Goal: Information Seeking & Learning: Learn about a topic

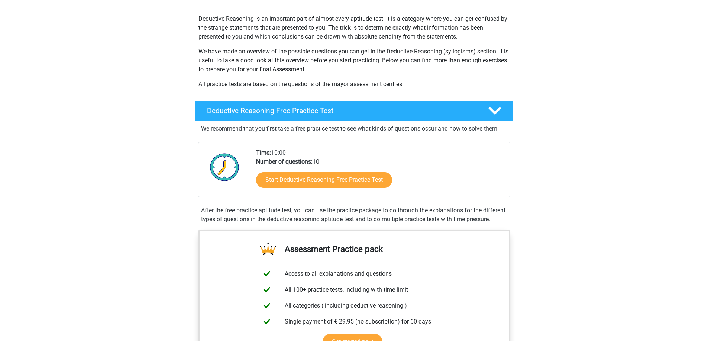
scroll to position [91, 0]
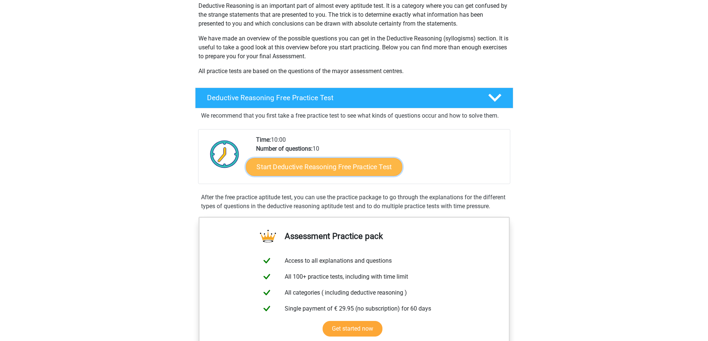
click at [350, 171] on link "Start Deductive Reasoning Free Practice Test" at bounding box center [324, 167] width 156 height 18
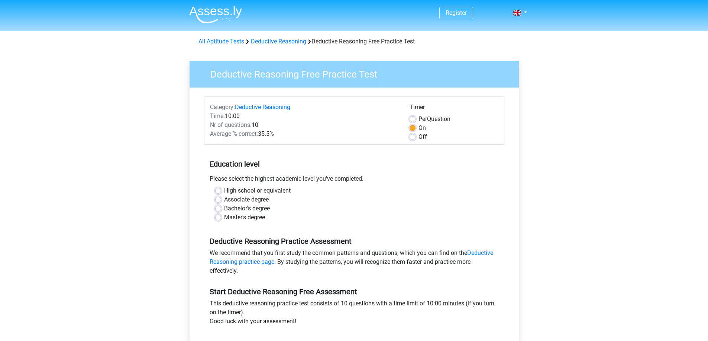
click at [224, 191] on label "High school or equivalent" at bounding box center [257, 191] width 67 height 9
click at [220, 191] on input "High school or equivalent" at bounding box center [218, 190] width 6 height 7
radio input "true"
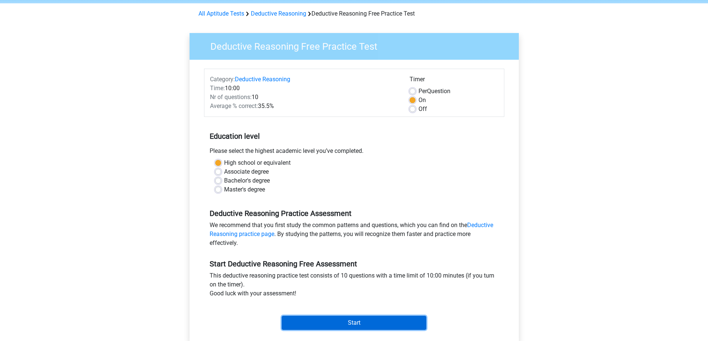
click at [391, 322] on input "Start" at bounding box center [354, 323] width 145 height 14
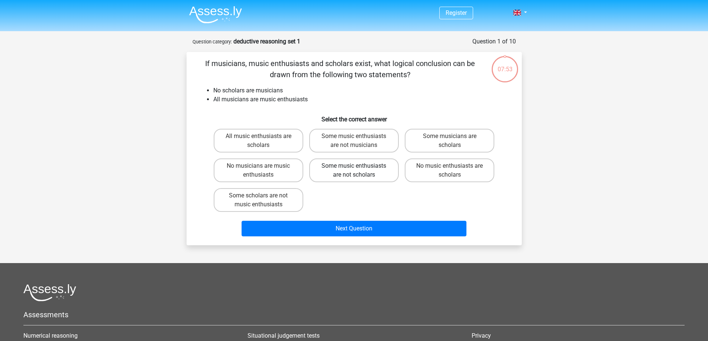
click at [372, 171] on label "Some music enthusiasts are not scholars" at bounding box center [354, 171] width 90 height 24
click at [359, 171] on input "Some music enthusiasts are not scholars" at bounding box center [356, 168] width 5 height 5
radio input "true"
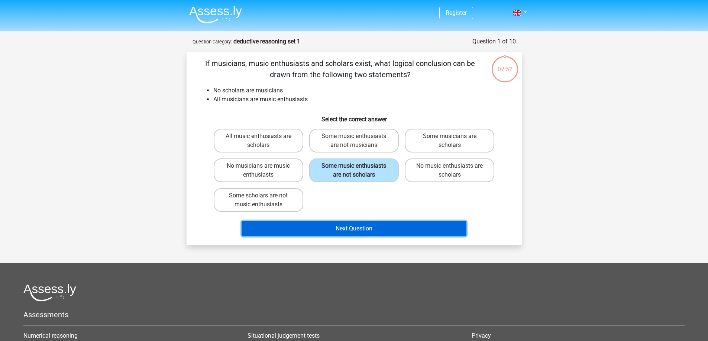
click at [386, 231] on button "Next Question" at bounding box center [353, 229] width 225 height 16
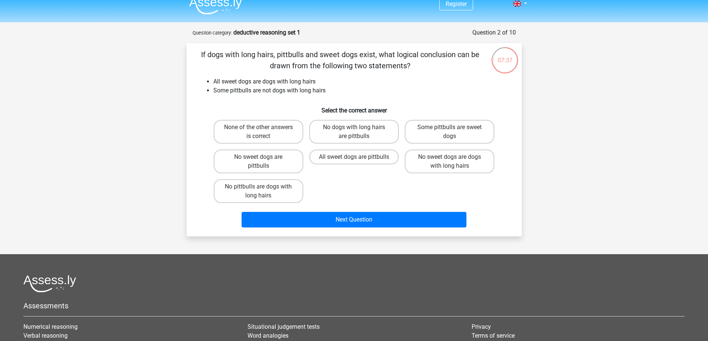
scroll to position [9, 0]
click at [462, 138] on label "Some pittbulls are sweet dogs" at bounding box center [450, 132] width 90 height 24
click at [454, 133] on input "Some pittbulls are sweet dogs" at bounding box center [452, 130] width 5 height 5
radio input "true"
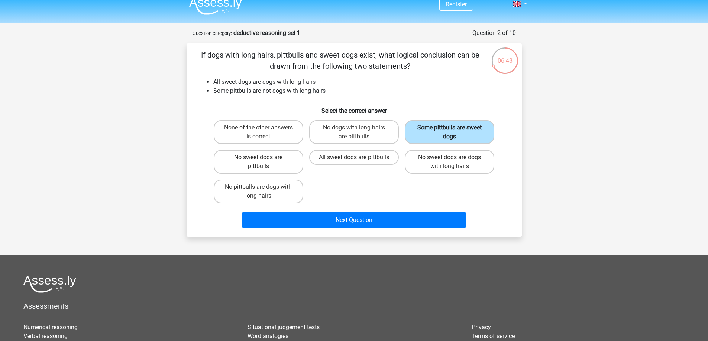
click at [462, 138] on label "Some pittbulls are sweet dogs" at bounding box center [450, 132] width 90 height 24
click at [454, 133] on input "Some pittbulls are sweet dogs" at bounding box center [452, 130] width 5 height 5
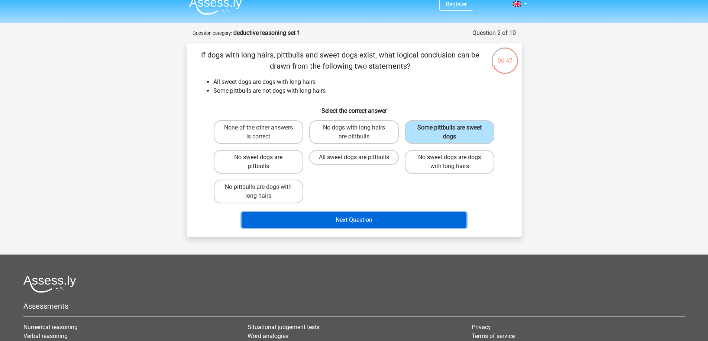
click at [394, 224] on button "Next Question" at bounding box center [353, 221] width 225 height 16
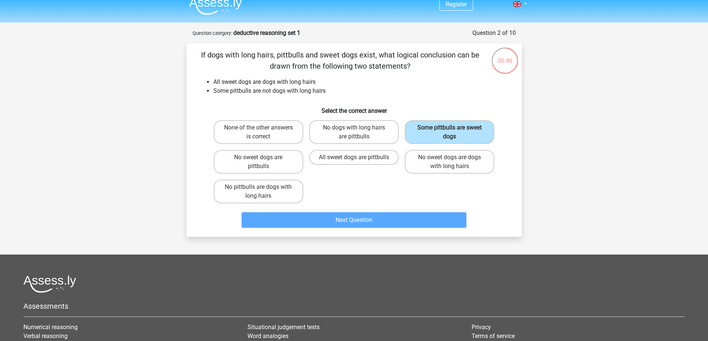
scroll to position [37, 0]
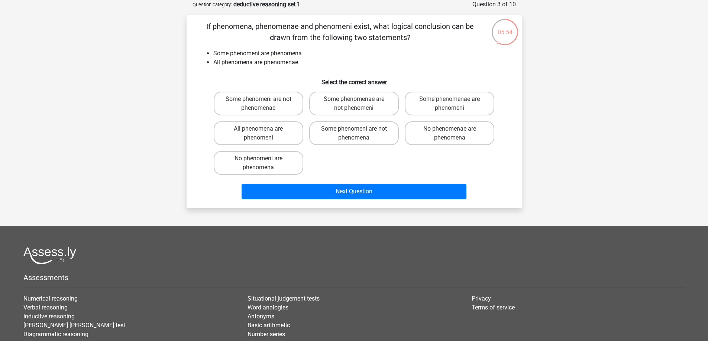
click at [259, 101] on input "Some phenomeni are not phenomenae" at bounding box center [260, 101] width 5 height 5
radio input "true"
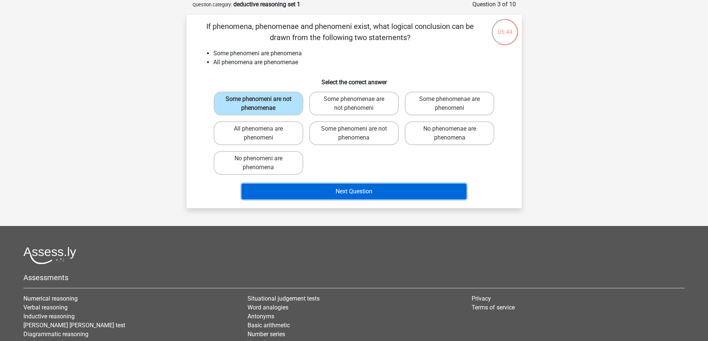
click at [353, 188] on button "Next Question" at bounding box center [353, 192] width 225 height 16
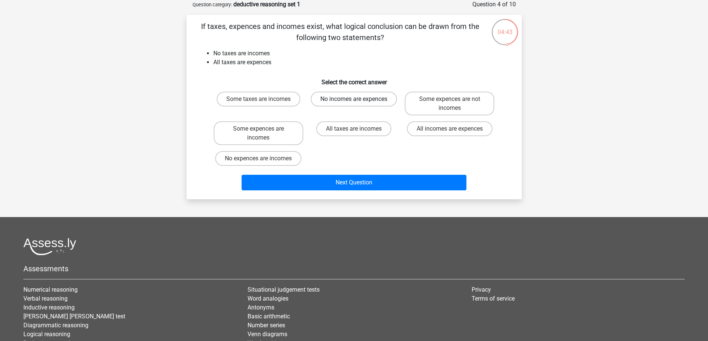
click at [355, 95] on label "No incomes are expences" at bounding box center [354, 99] width 86 height 15
click at [355, 99] on input "No incomes are expences" at bounding box center [356, 101] width 5 height 5
radio input "true"
click at [355, 95] on label "No incomes are expences" at bounding box center [354, 99] width 86 height 15
click at [355, 99] on input "No incomes are expences" at bounding box center [356, 101] width 5 height 5
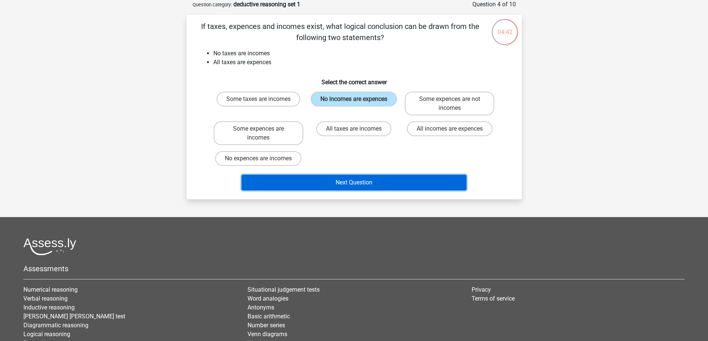
click at [400, 185] on button "Next Question" at bounding box center [353, 183] width 225 height 16
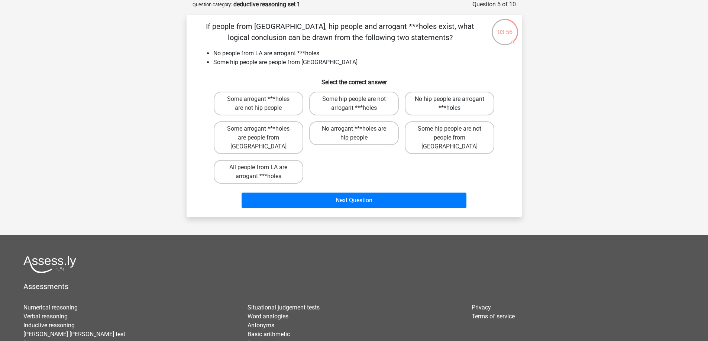
click at [452, 108] on label "No hip people are arrogant ***holes" at bounding box center [450, 104] width 90 height 24
click at [452, 104] on input "No hip people are arrogant ***holes" at bounding box center [452, 101] width 5 height 5
radio input "true"
click at [366, 136] on label "No arrogant ***holes are hip people" at bounding box center [354, 133] width 90 height 24
click at [359, 134] on input "No arrogant ***holes are hip people" at bounding box center [356, 131] width 5 height 5
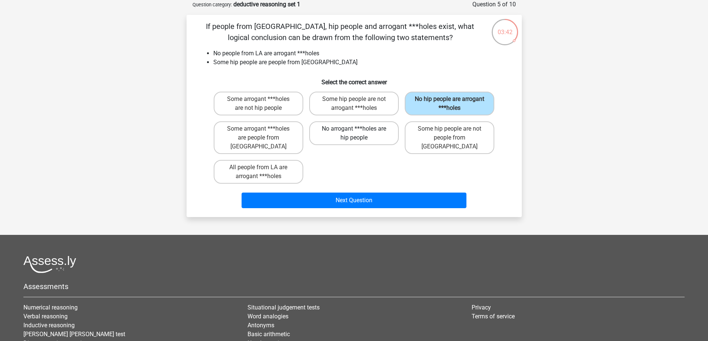
radio input "true"
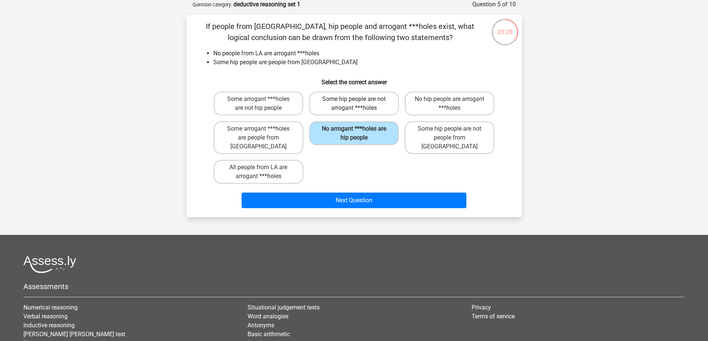
click at [356, 110] on label "Some hip people are not arrogant ***holes" at bounding box center [354, 104] width 90 height 24
click at [356, 104] on input "Some hip people are not arrogant ***holes" at bounding box center [356, 101] width 5 height 5
radio input "true"
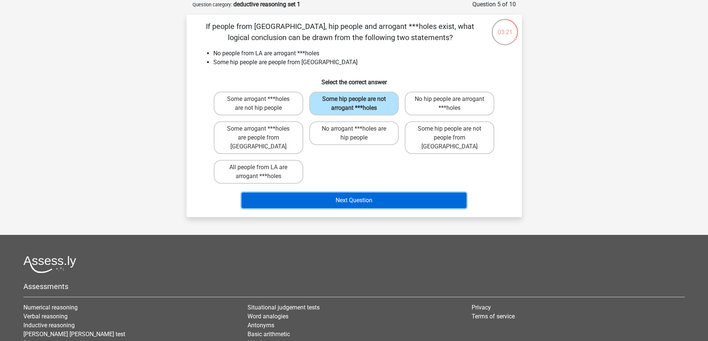
click at [392, 193] on button "Next Question" at bounding box center [353, 201] width 225 height 16
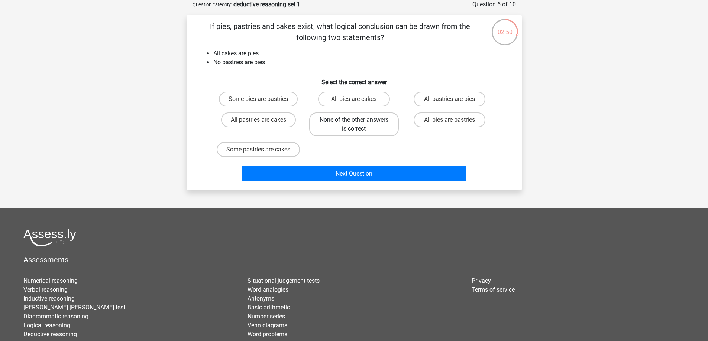
click at [385, 129] on label "None of the other answers is correct" at bounding box center [354, 125] width 90 height 24
click at [359, 125] on input "None of the other answers is correct" at bounding box center [356, 122] width 5 height 5
radio input "true"
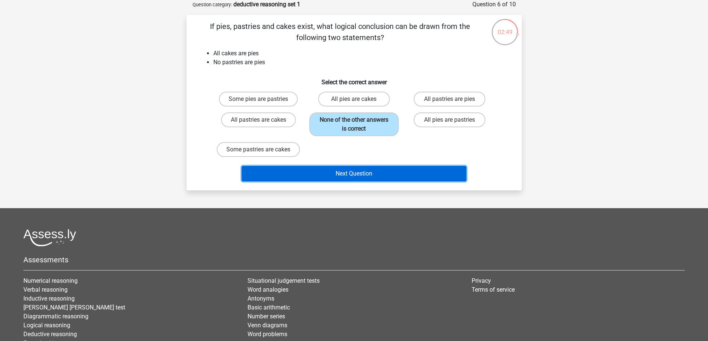
click at [385, 174] on button "Next Question" at bounding box center [353, 174] width 225 height 16
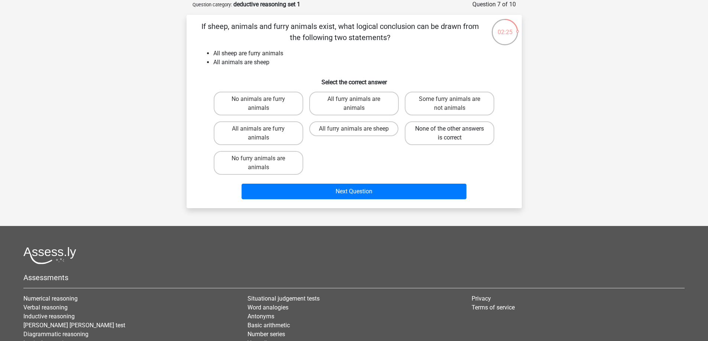
click at [444, 136] on label "None of the other answers is correct" at bounding box center [450, 133] width 90 height 24
click at [450, 134] on input "None of the other answers is correct" at bounding box center [452, 131] width 5 height 5
radio input "true"
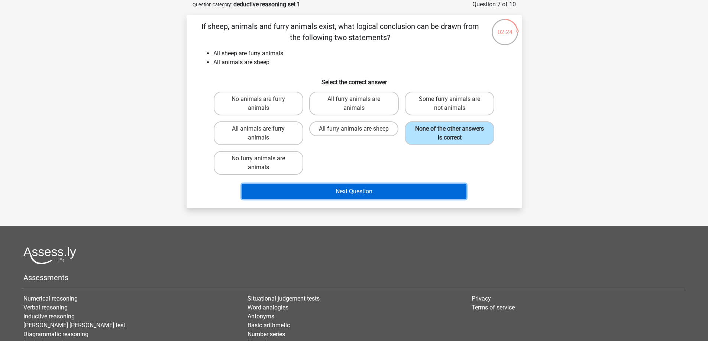
click at [373, 197] on button "Next Question" at bounding box center [353, 192] width 225 height 16
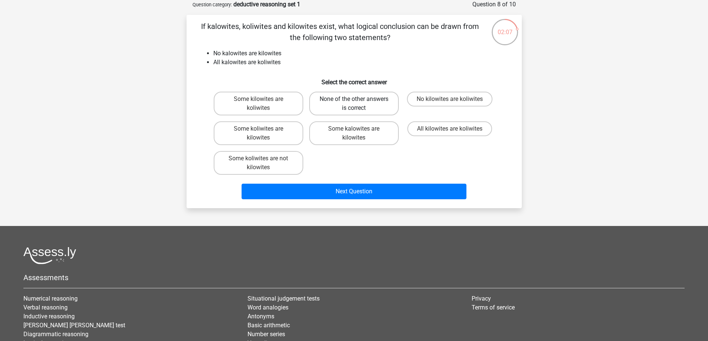
click at [360, 108] on label "None of the other answers is correct" at bounding box center [354, 104] width 90 height 24
click at [359, 104] on input "None of the other answers is correct" at bounding box center [356, 101] width 5 height 5
radio input "true"
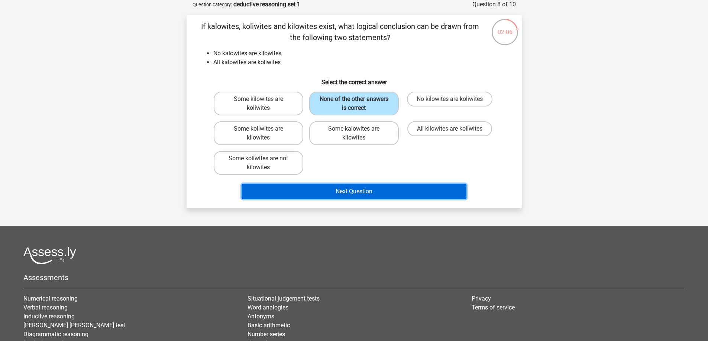
click at [357, 194] on button "Next Question" at bounding box center [353, 192] width 225 height 16
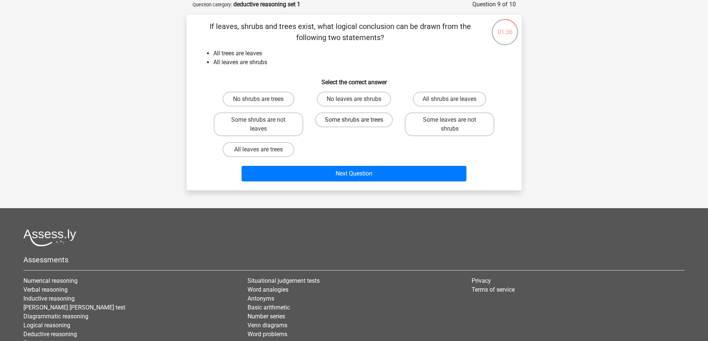
click at [368, 124] on label "Some shrubs are trees" at bounding box center [354, 120] width 78 height 15
click at [359, 124] on input "Some shrubs are trees" at bounding box center [356, 122] width 5 height 5
radio input "true"
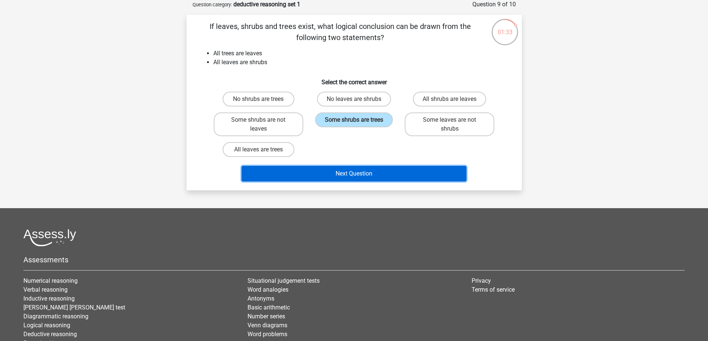
click at [434, 172] on button "Next Question" at bounding box center [353, 174] width 225 height 16
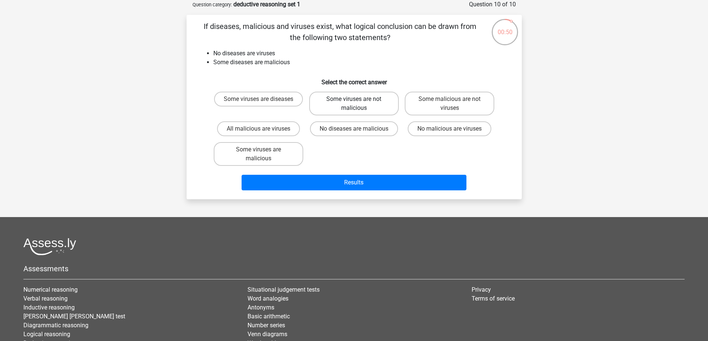
click at [353, 108] on label "Some viruses are not malicious" at bounding box center [354, 104] width 90 height 24
click at [354, 104] on input "Some viruses are not malicious" at bounding box center [356, 101] width 5 height 5
radio input "true"
click at [263, 159] on label "Some viruses are malicious" at bounding box center [259, 154] width 90 height 24
click at [263, 155] on input "Some viruses are malicious" at bounding box center [260, 152] width 5 height 5
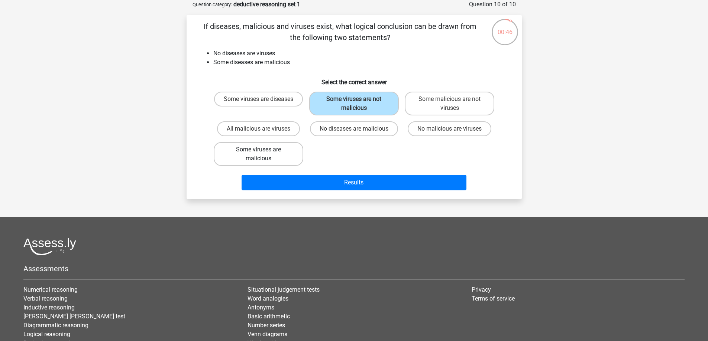
radio input "true"
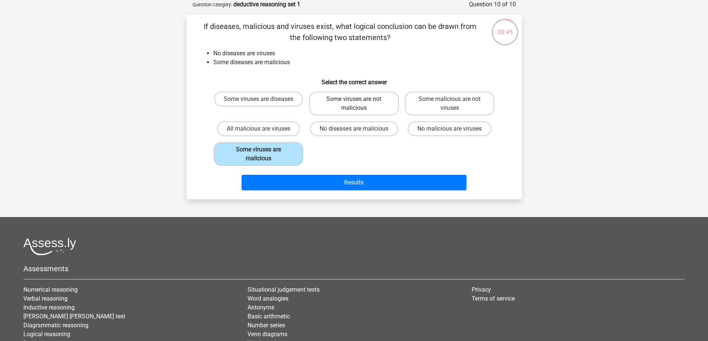
click at [358, 108] on label "Some viruses are not malicious" at bounding box center [354, 104] width 90 height 24
click at [358, 104] on input "Some viruses are not malicious" at bounding box center [356, 101] width 5 height 5
radio input "true"
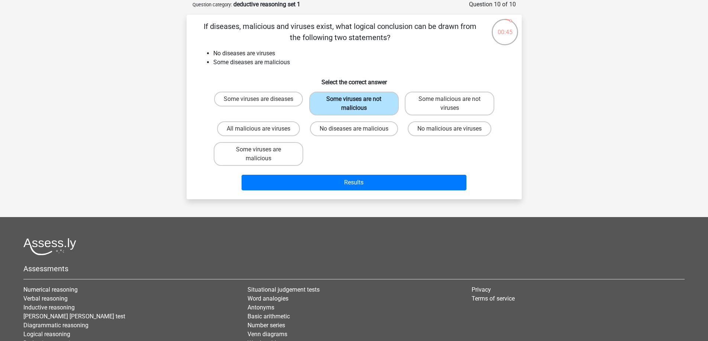
click at [358, 108] on label "Some viruses are not malicious" at bounding box center [354, 104] width 90 height 24
click at [358, 104] on input "Some viruses are not malicious" at bounding box center [356, 101] width 5 height 5
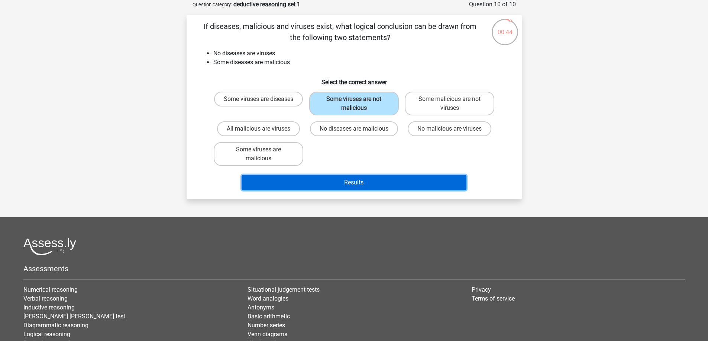
click at [385, 181] on button "Results" at bounding box center [353, 183] width 225 height 16
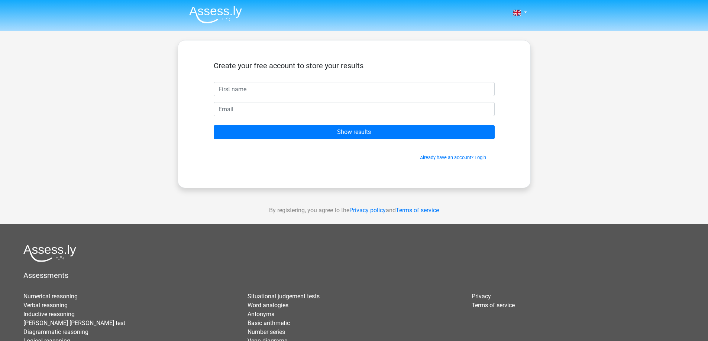
type input "A"
click at [348, 140] on form "Create your free account to store your results Show results Already have an acc…" at bounding box center [354, 111] width 281 height 100
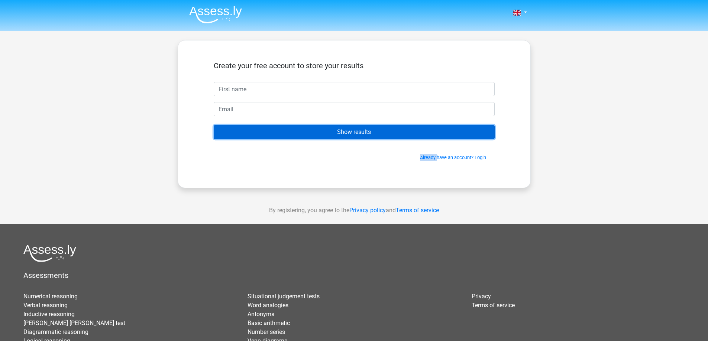
click at [376, 138] on input "Show results" at bounding box center [354, 132] width 281 height 14
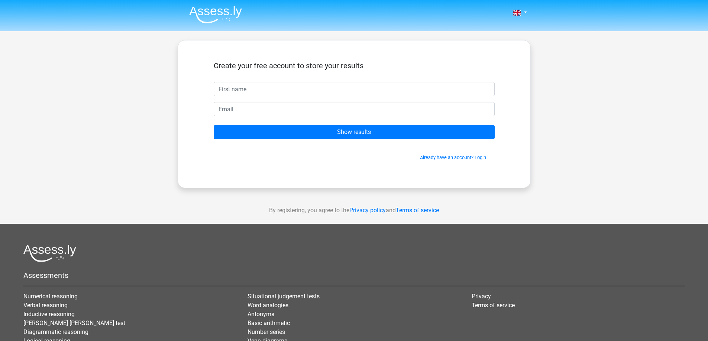
click at [338, 161] on span "Already have an account? Login" at bounding box center [354, 157] width 275 height 7
click at [276, 93] on input "text" at bounding box center [354, 89] width 281 height 14
type input "Fina"
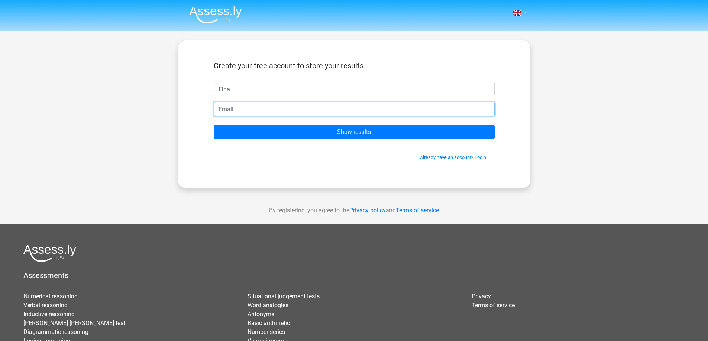
click at [275, 109] on input "email" at bounding box center [354, 109] width 281 height 14
type input "nanaridesune@gmail.com"
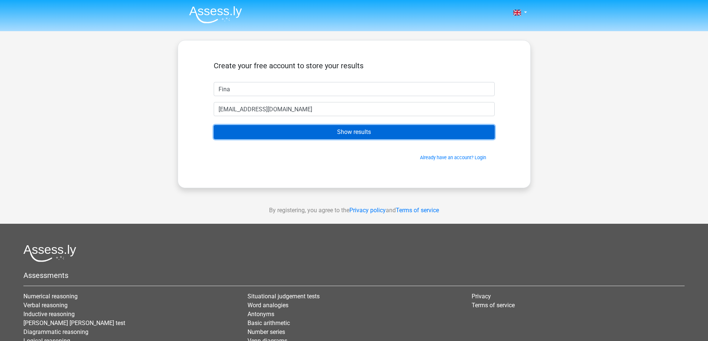
click at [367, 136] on input "Show results" at bounding box center [354, 132] width 281 height 14
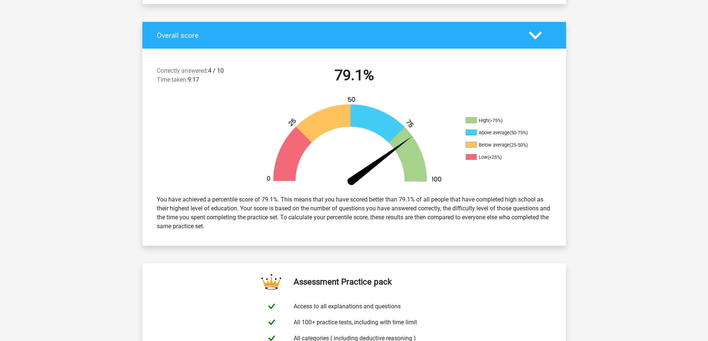
scroll to position [89, 0]
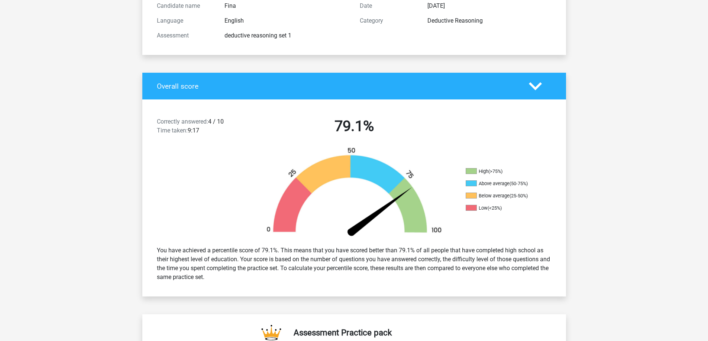
click at [534, 82] on icon at bounding box center [535, 86] width 13 height 13
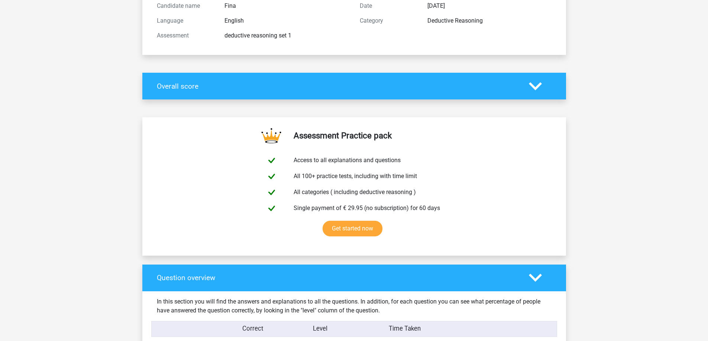
click at [535, 83] on icon at bounding box center [535, 86] width 13 height 13
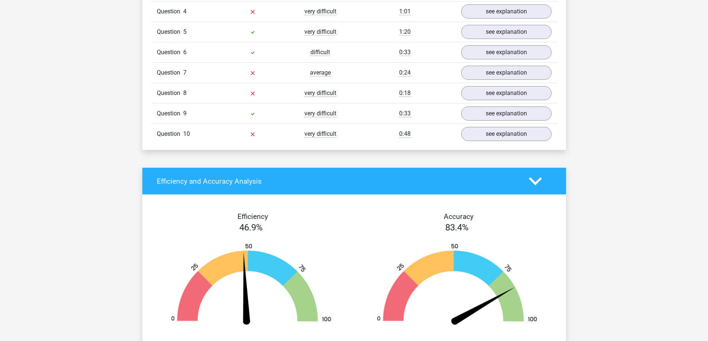
scroll to position [586, 0]
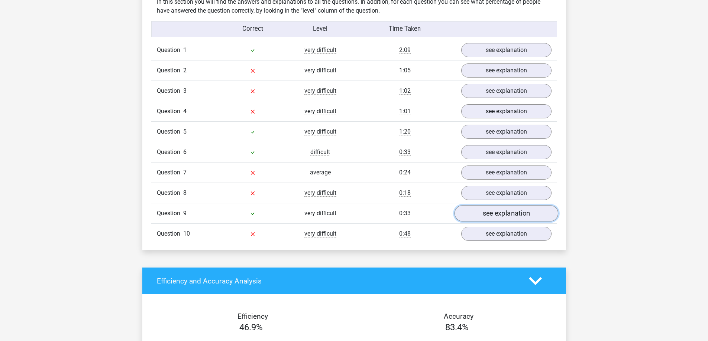
click at [485, 214] on link "see explanation" at bounding box center [506, 214] width 104 height 16
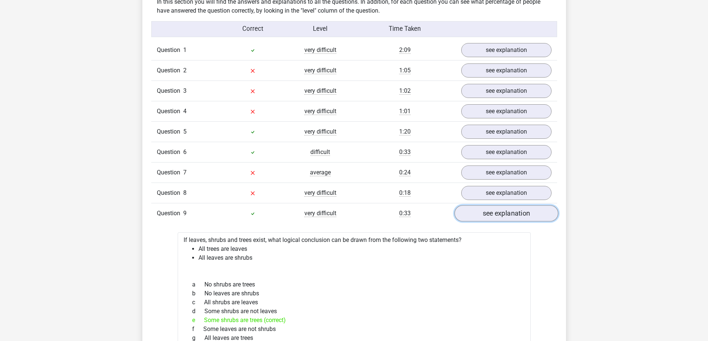
click at [485, 214] on link "see explanation" at bounding box center [506, 214] width 104 height 16
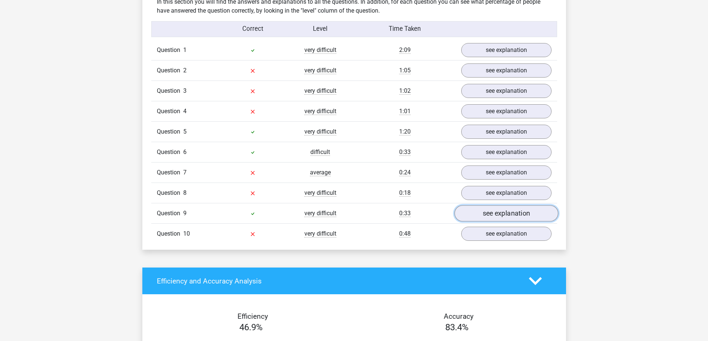
click at [485, 214] on link "see explanation" at bounding box center [506, 214] width 104 height 16
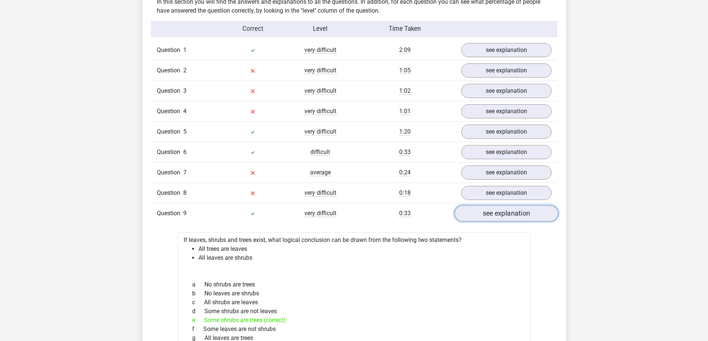
click at [485, 214] on link "see explanation" at bounding box center [506, 214] width 104 height 16
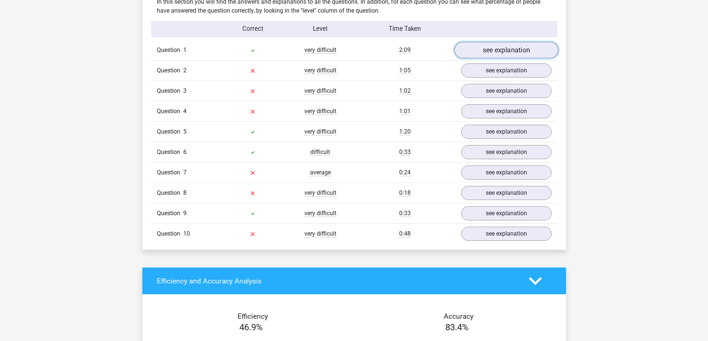
click at [535, 55] on link "see explanation" at bounding box center [506, 50] width 104 height 16
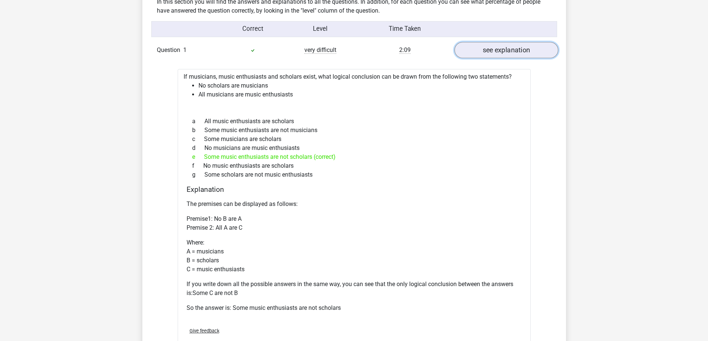
click at [535, 55] on link "see explanation" at bounding box center [506, 50] width 104 height 16
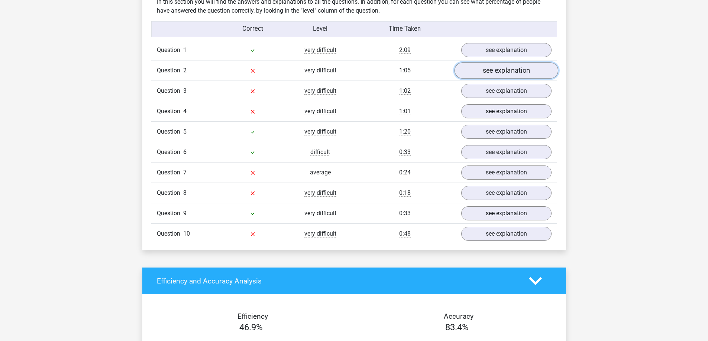
click at [525, 71] on link "see explanation" at bounding box center [506, 71] width 104 height 16
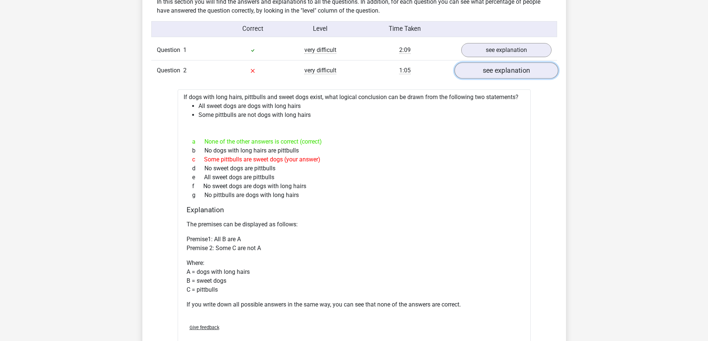
click at [534, 74] on link "see explanation" at bounding box center [506, 71] width 104 height 16
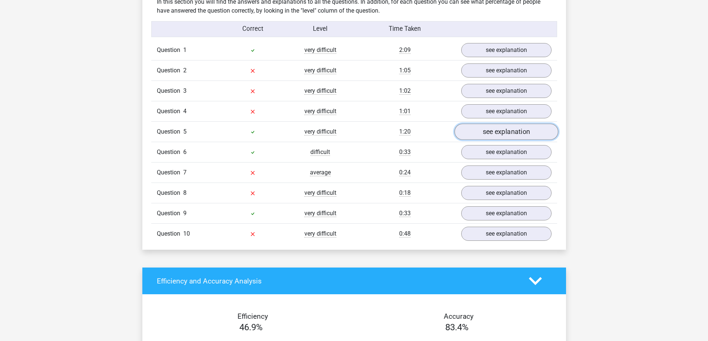
click at [515, 136] on link "see explanation" at bounding box center [506, 132] width 104 height 16
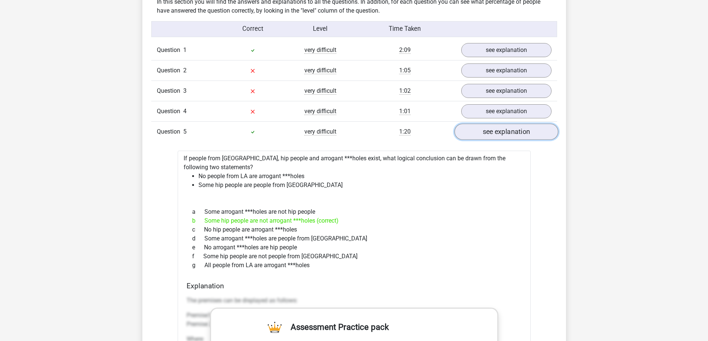
click at [515, 136] on link "see explanation" at bounding box center [506, 132] width 104 height 16
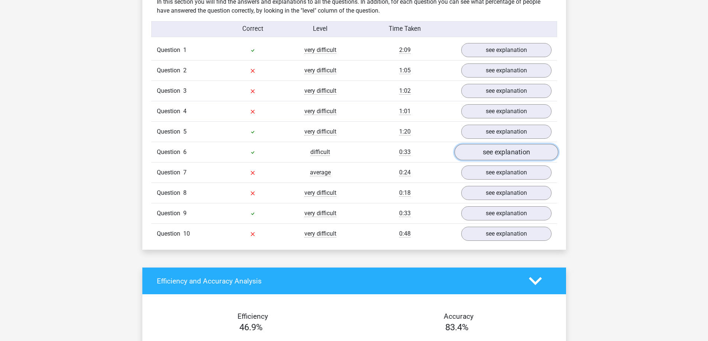
click at [511, 150] on link "see explanation" at bounding box center [506, 153] width 104 height 16
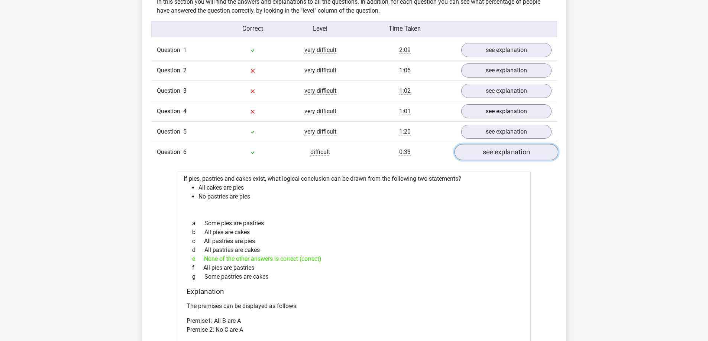
click at [511, 150] on link "see explanation" at bounding box center [506, 153] width 104 height 16
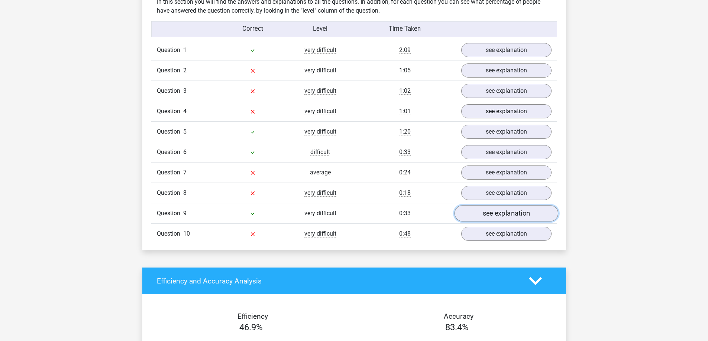
click at [494, 215] on link "see explanation" at bounding box center [506, 214] width 104 height 16
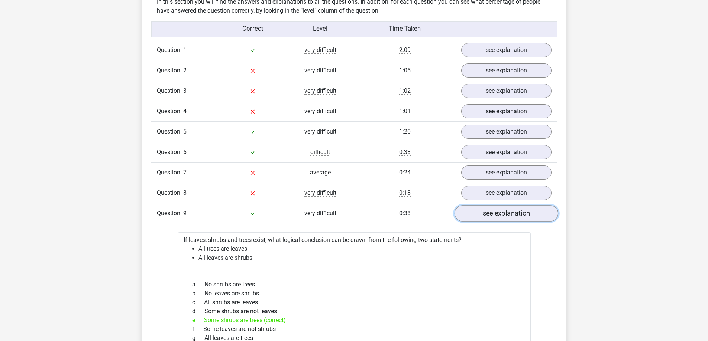
click at [494, 215] on link "see explanation" at bounding box center [506, 214] width 104 height 16
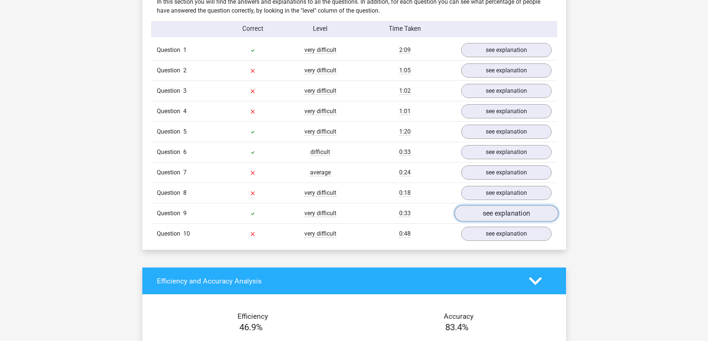
click at [494, 215] on link "see explanation" at bounding box center [506, 214] width 104 height 16
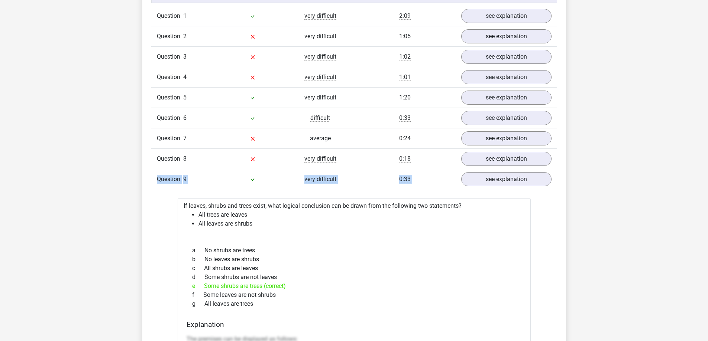
drag, startPoint x: 705, startPoint y: 166, endPoint x: 698, endPoint y: 188, distance: 23.6
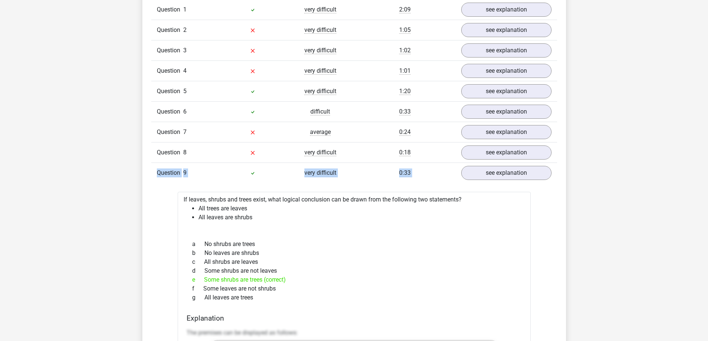
scroll to position [611, 0]
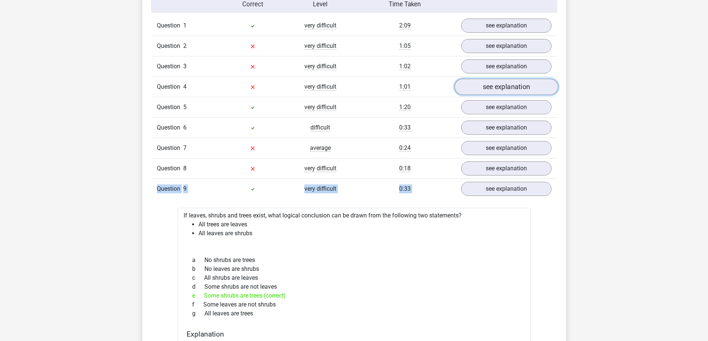
click at [506, 91] on link "see explanation" at bounding box center [506, 87] width 104 height 16
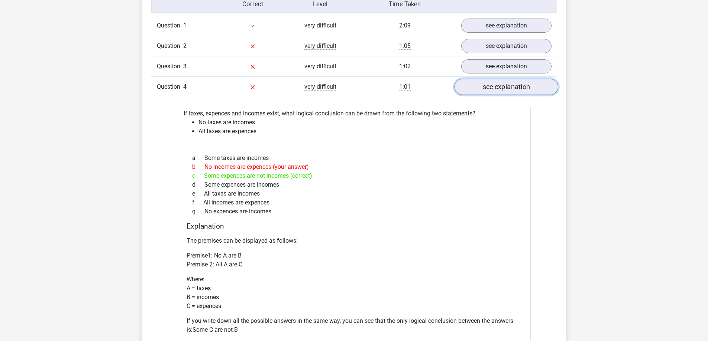
click at [505, 88] on link "see explanation" at bounding box center [506, 87] width 104 height 16
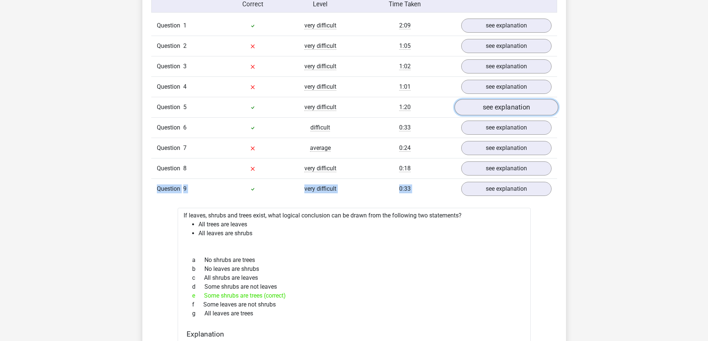
click at [503, 112] on link "see explanation" at bounding box center [506, 108] width 104 height 16
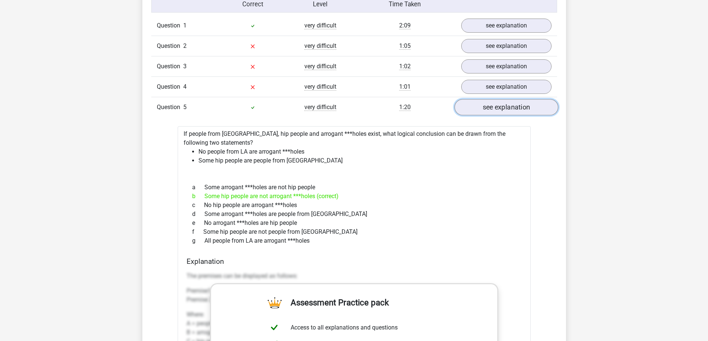
click at [503, 112] on link "see explanation" at bounding box center [506, 108] width 104 height 16
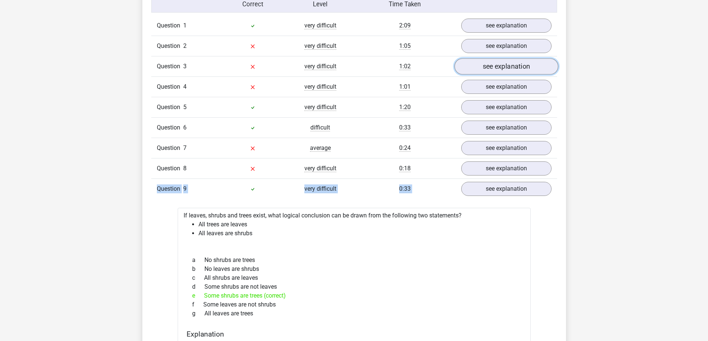
click at [489, 69] on link "see explanation" at bounding box center [506, 67] width 104 height 16
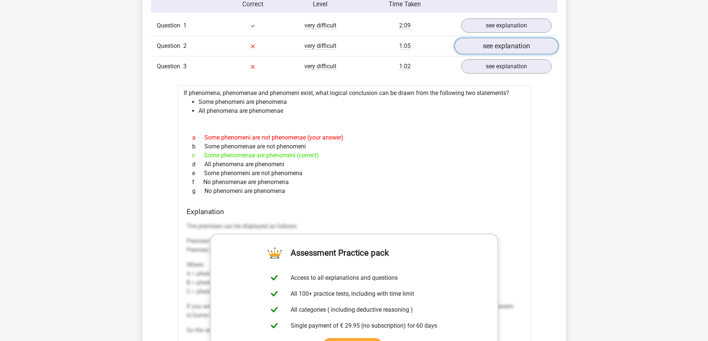
click at [531, 49] on link "see explanation" at bounding box center [506, 46] width 104 height 16
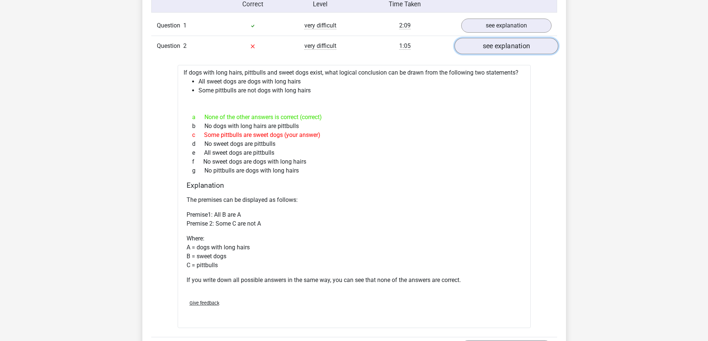
click at [532, 49] on link "see explanation" at bounding box center [506, 46] width 104 height 16
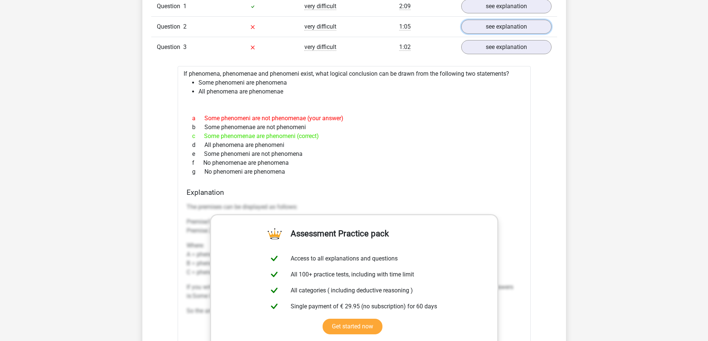
scroll to position [616, 0]
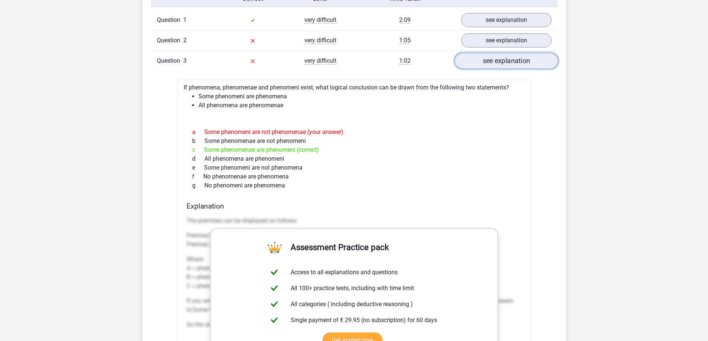
click at [512, 63] on link "see explanation" at bounding box center [506, 61] width 104 height 16
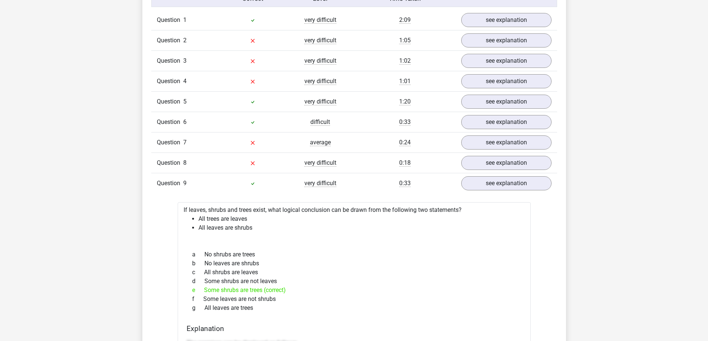
click at [506, 90] on div "Question 4 very difficult 1:01 see explanation" at bounding box center [354, 81] width 406 height 20
click at [506, 87] on link "see explanation" at bounding box center [506, 82] width 104 height 16
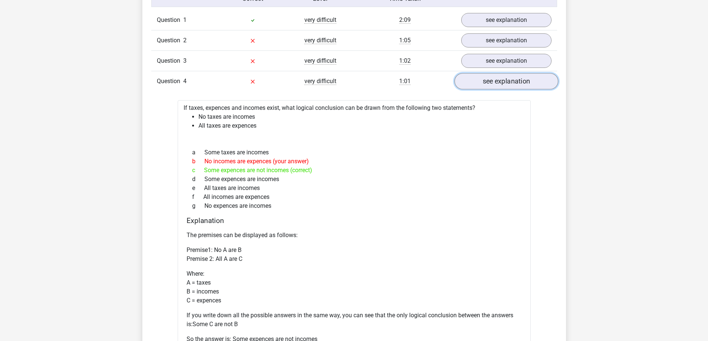
click at [506, 87] on link "see explanation" at bounding box center [506, 82] width 104 height 16
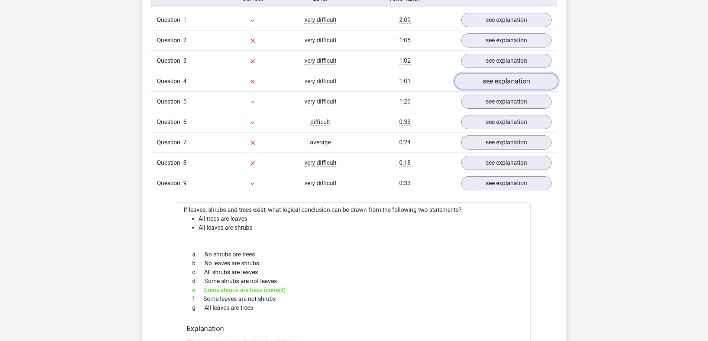
click at [506, 87] on link "see explanation" at bounding box center [506, 82] width 104 height 16
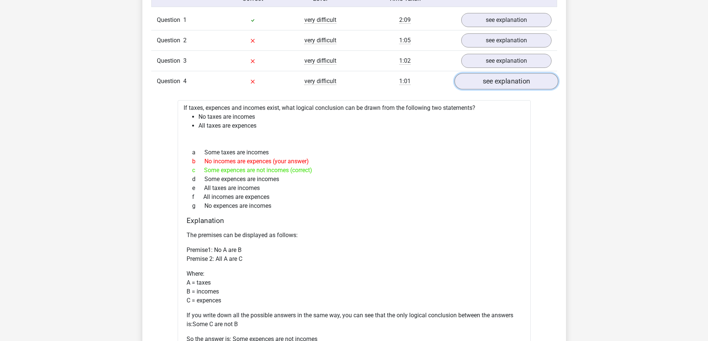
click at [506, 87] on link "see explanation" at bounding box center [506, 82] width 104 height 16
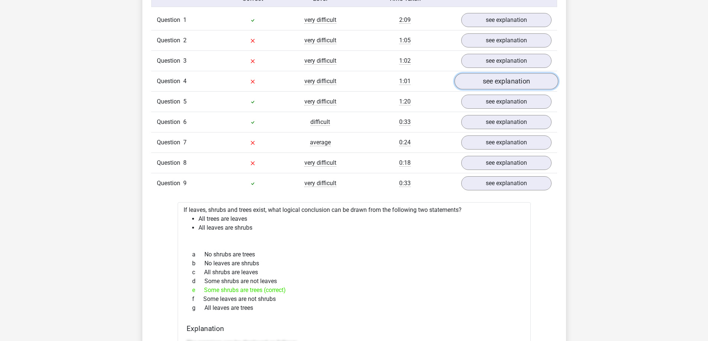
click at [506, 87] on link "see explanation" at bounding box center [506, 82] width 104 height 16
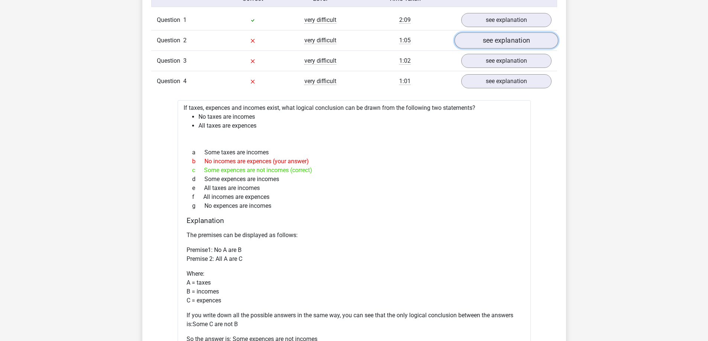
click at [540, 43] on link "see explanation" at bounding box center [506, 41] width 104 height 16
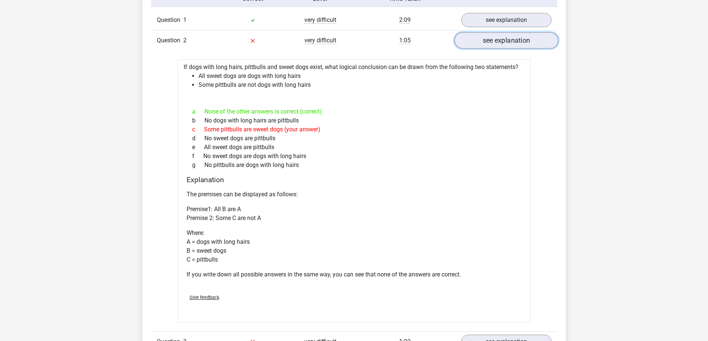
click at [540, 43] on link "see explanation" at bounding box center [506, 41] width 104 height 16
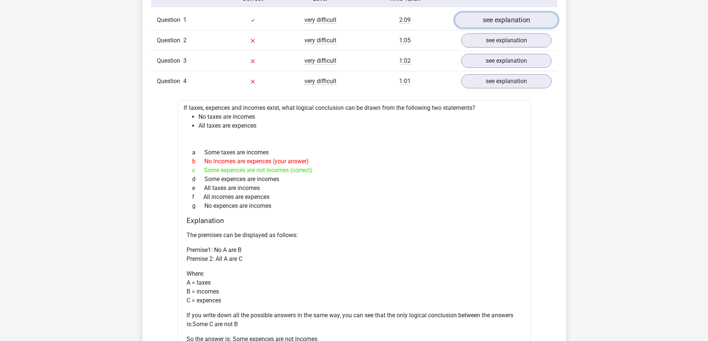
click at [519, 26] on link "see explanation" at bounding box center [506, 20] width 104 height 16
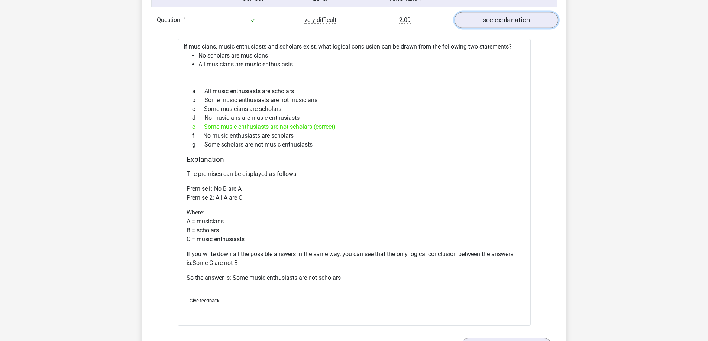
click at [519, 26] on link "see explanation" at bounding box center [506, 20] width 104 height 16
click at [522, 24] on link "see explanation" at bounding box center [506, 20] width 104 height 16
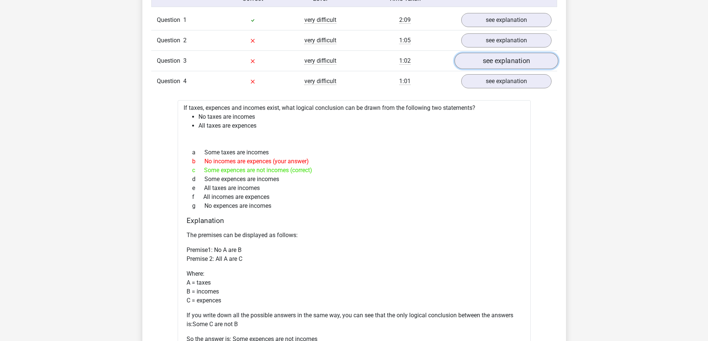
click at [511, 64] on link "see explanation" at bounding box center [506, 61] width 104 height 16
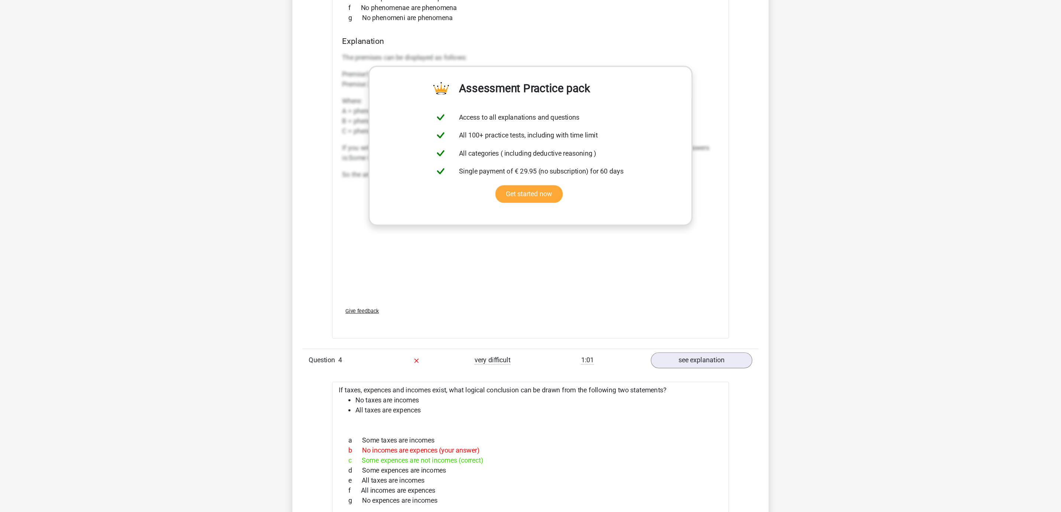
scroll to position [790, 0]
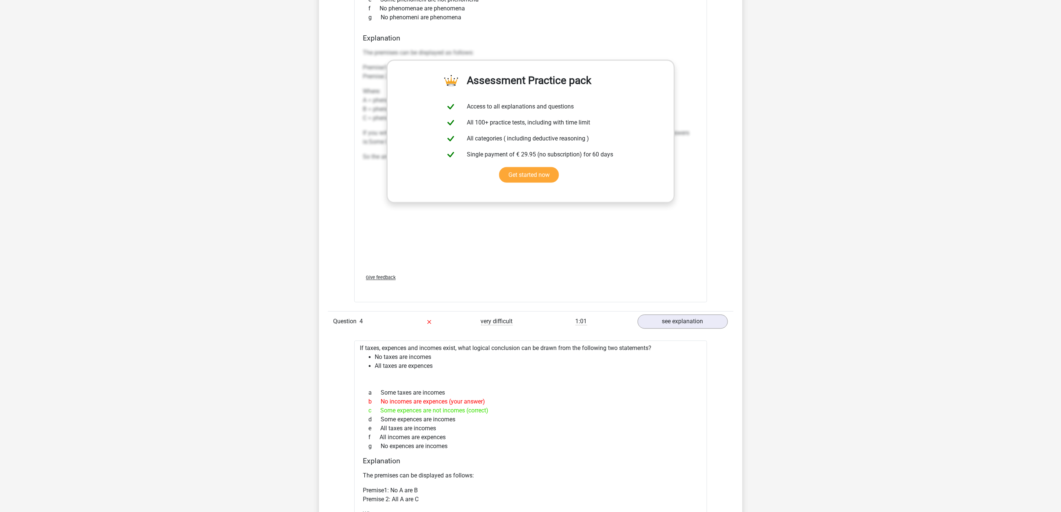
drag, startPoint x: 706, startPoint y: 3, endPoint x: 726, endPoint y: 270, distance: 267.5
click at [707, 270] on div "Question 1 very difficult 2:09 see explanation If musicians, music enthusiasts …" at bounding box center [531, 505] width 395 height 1326
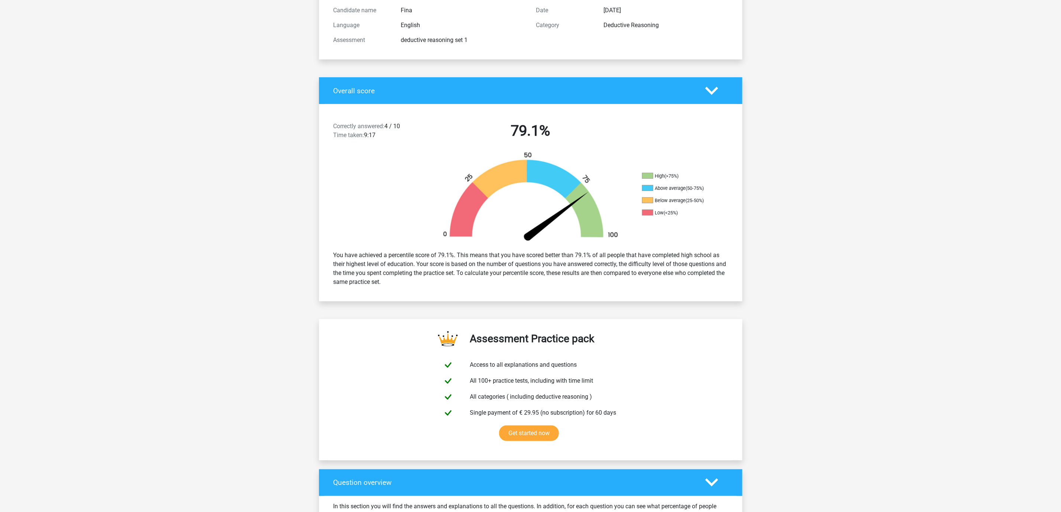
scroll to position [0, 0]
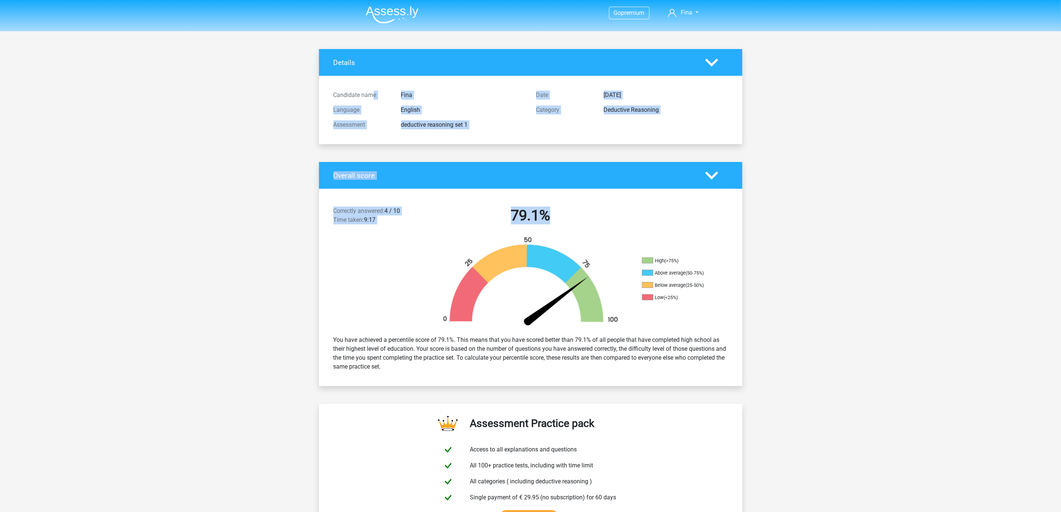
drag, startPoint x: 1035, startPoint y: 47, endPoint x: 1048, endPoint y: 222, distance: 175.5
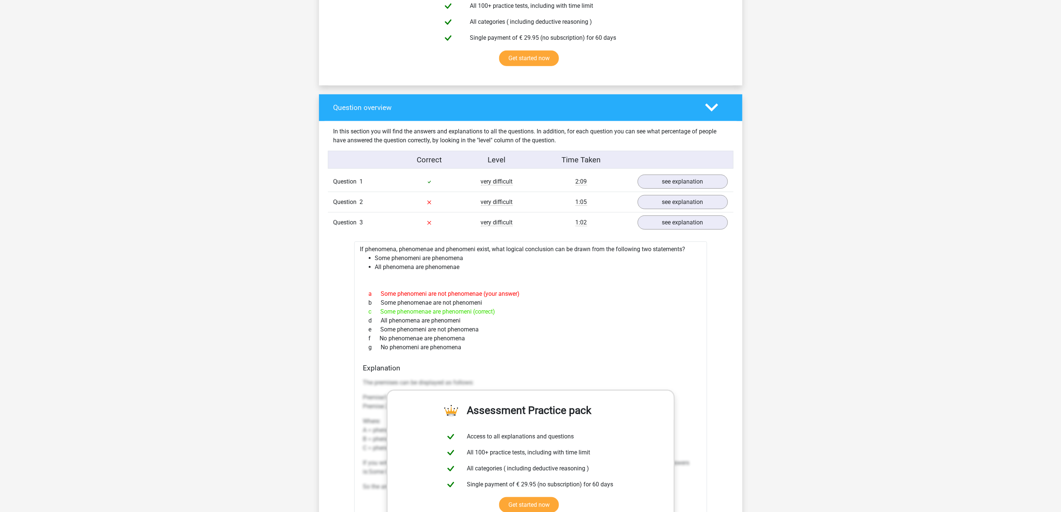
scroll to position [463, 0]
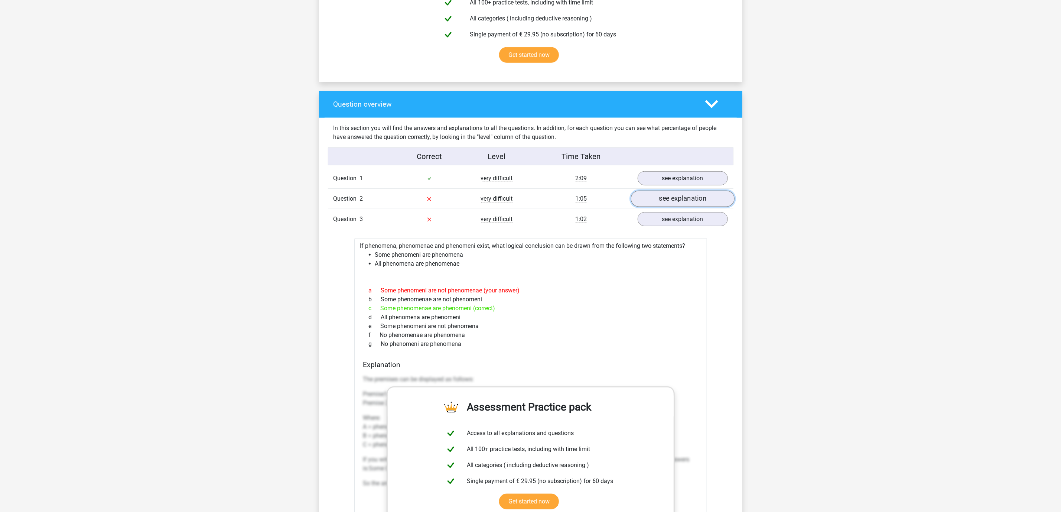
click at [703, 198] on link "see explanation" at bounding box center [683, 199] width 104 height 16
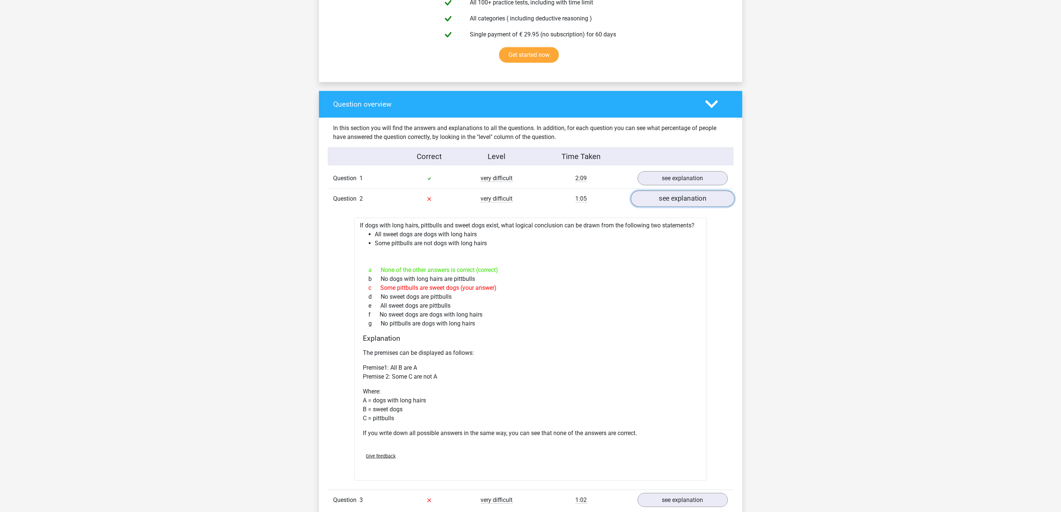
click at [703, 198] on link "see explanation" at bounding box center [683, 199] width 104 height 16
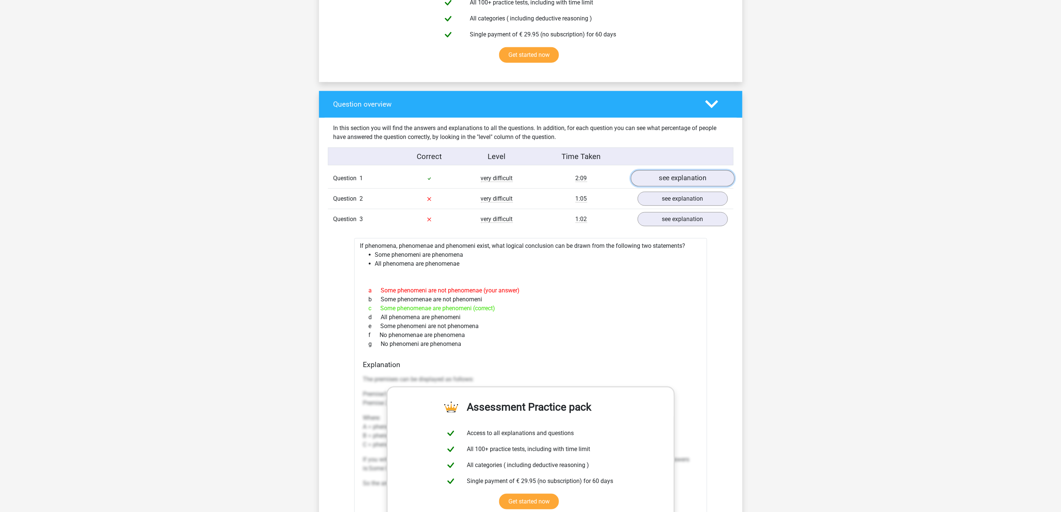
click at [707, 178] on link "see explanation" at bounding box center [683, 178] width 104 height 16
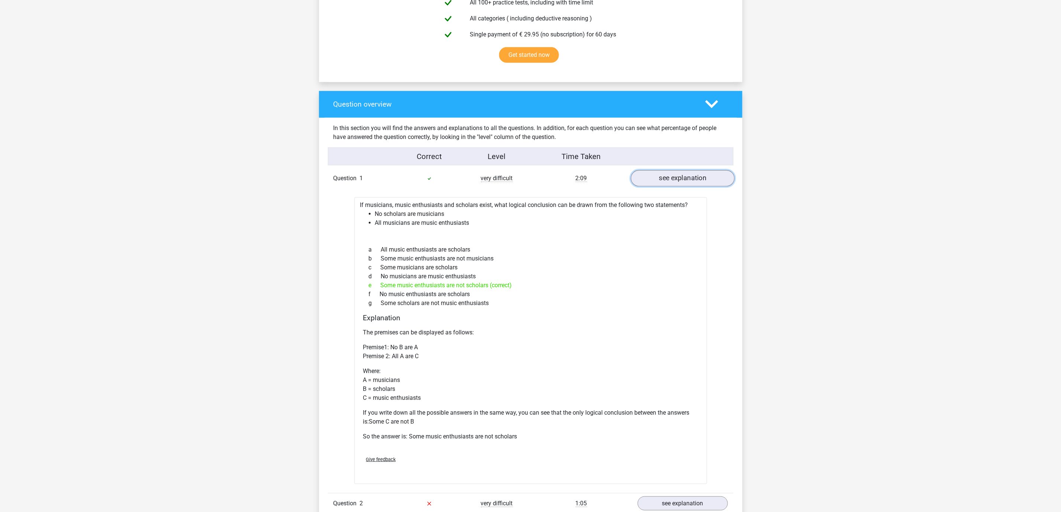
click at [707, 178] on link "see explanation" at bounding box center [683, 178] width 104 height 16
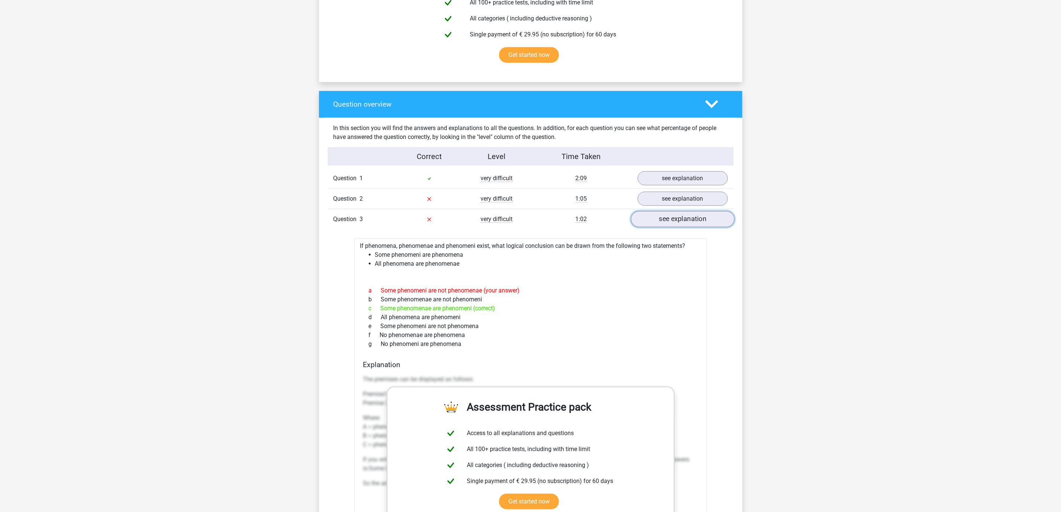
click at [691, 217] on link "see explanation" at bounding box center [683, 219] width 104 height 16
click at [690, 218] on link "see explanation" at bounding box center [683, 219] width 104 height 16
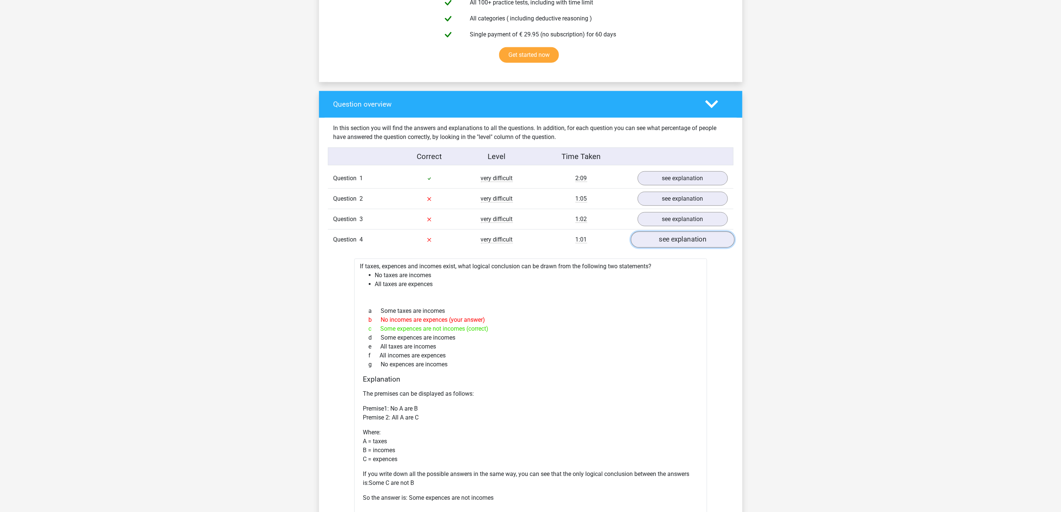
click at [679, 240] on link "see explanation" at bounding box center [683, 239] width 104 height 16
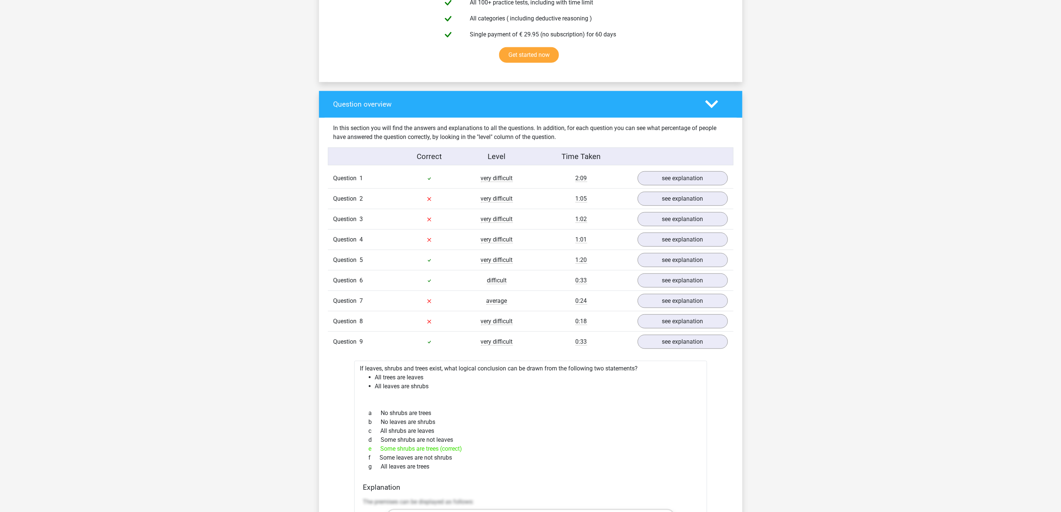
click at [665, 270] on div "Question 5 very difficult 1:20 see explanation" at bounding box center [531, 260] width 406 height 20
click at [662, 265] on link "see explanation" at bounding box center [683, 260] width 104 height 16
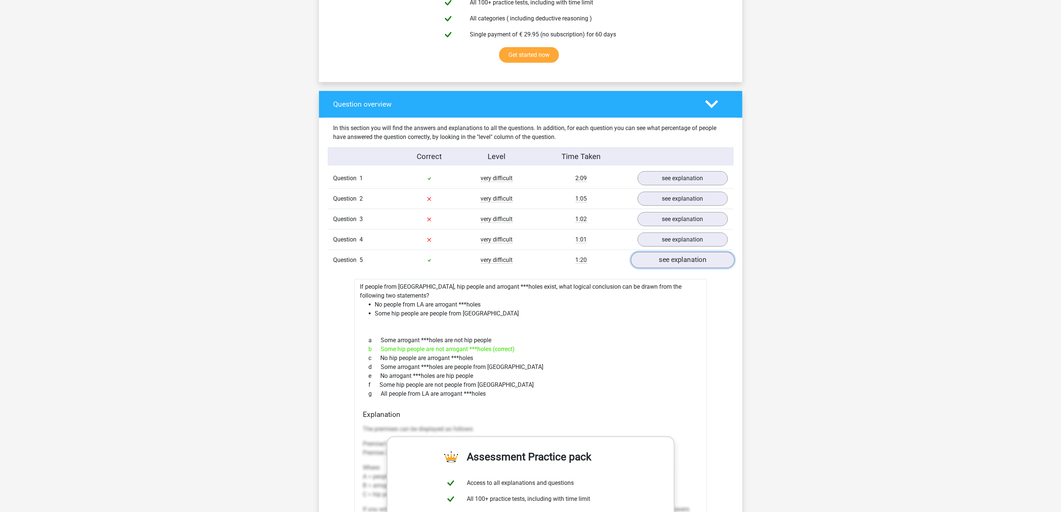
click at [662, 265] on link "see explanation" at bounding box center [683, 260] width 104 height 16
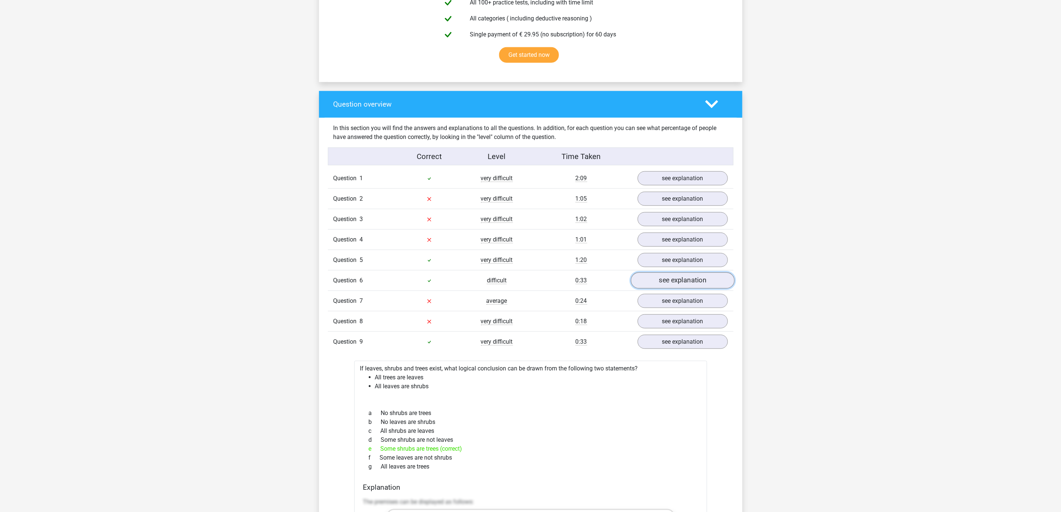
click at [670, 288] on link "see explanation" at bounding box center [683, 280] width 104 height 16
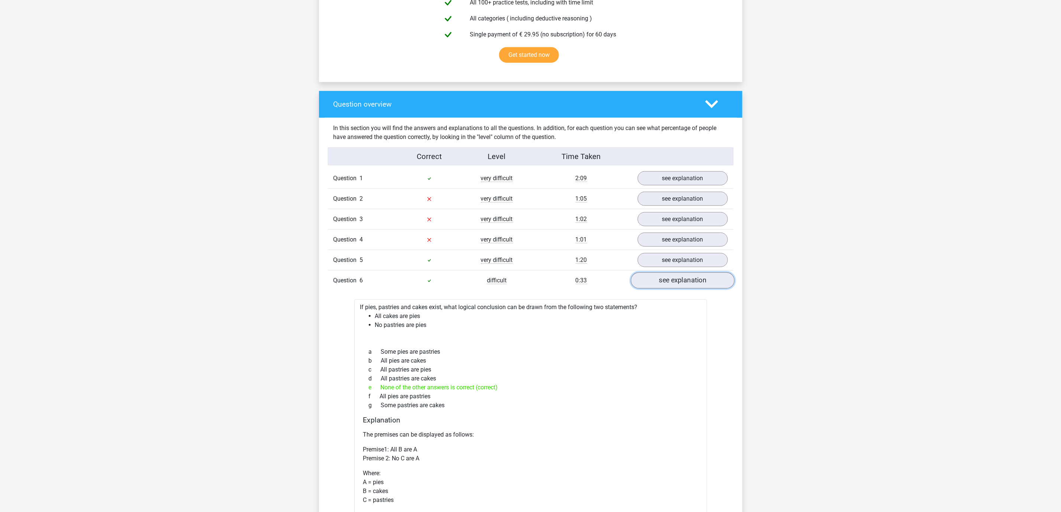
click at [699, 285] on link "see explanation" at bounding box center [683, 280] width 104 height 16
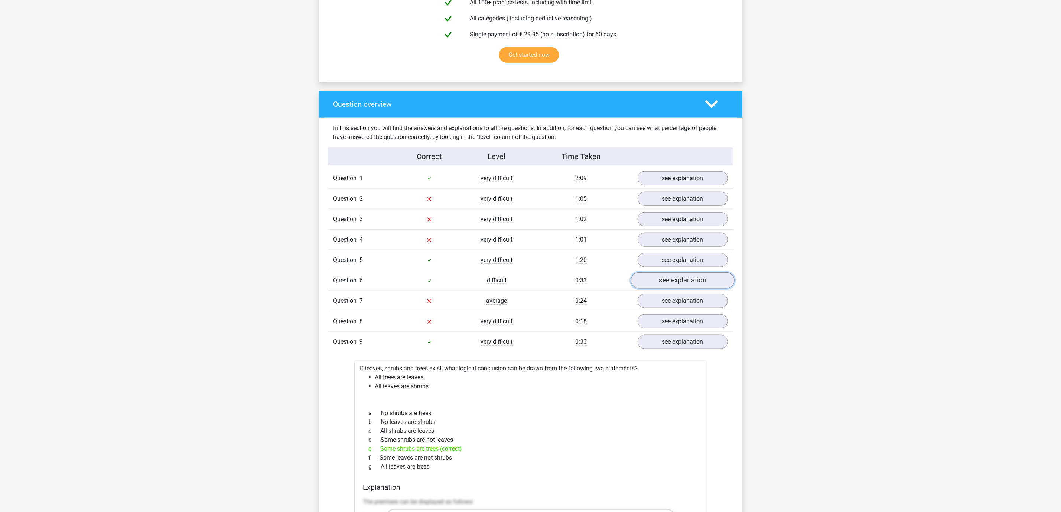
click at [699, 285] on link "see explanation" at bounding box center [683, 280] width 104 height 16
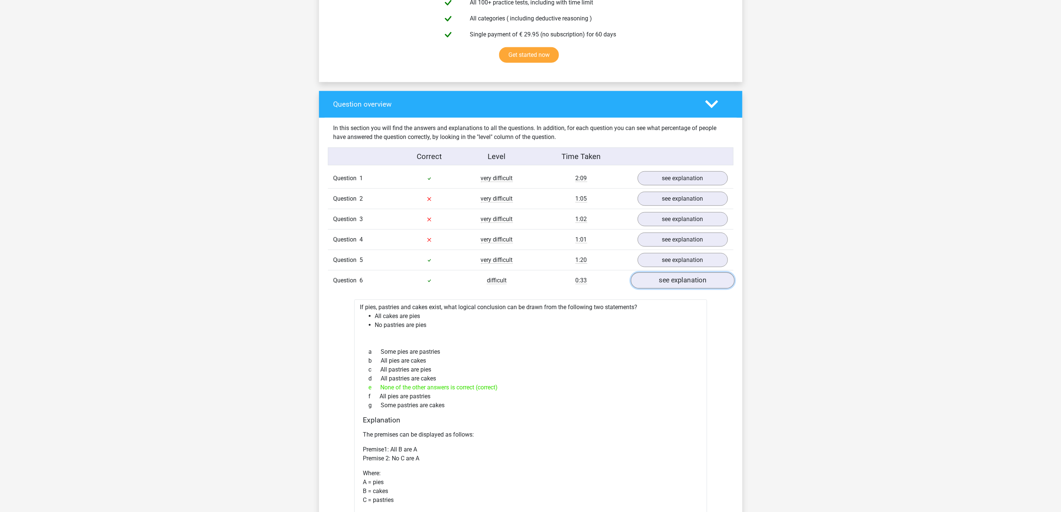
click at [693, 285] on link "see explanation" at bounding box center [683, 280] width 104 height 16
click at [691, 286] on link "see explanation" at bounding box center [683, 280] width 104 height 16
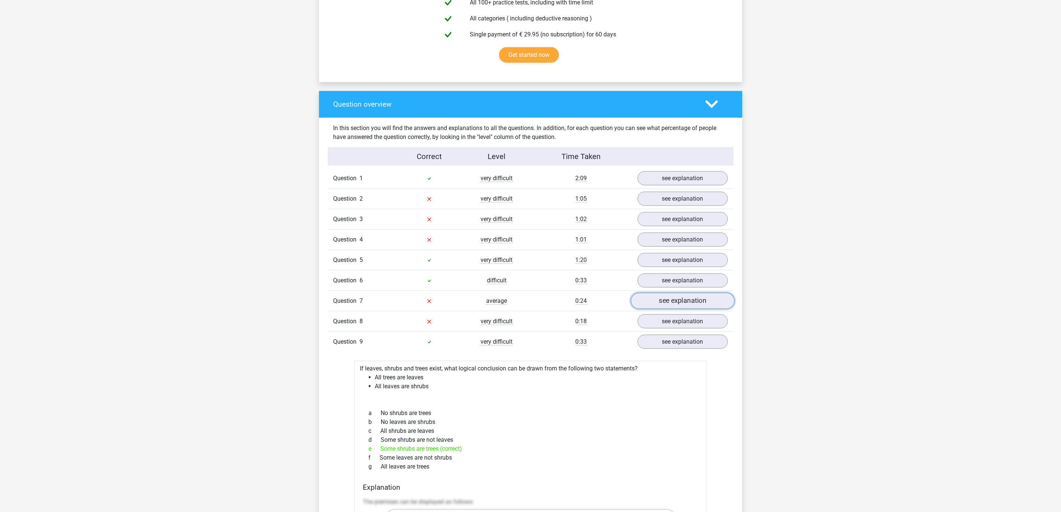
click at [685, 309] on link "see explanation" at bounding box center [683, 301] width 104 height 16
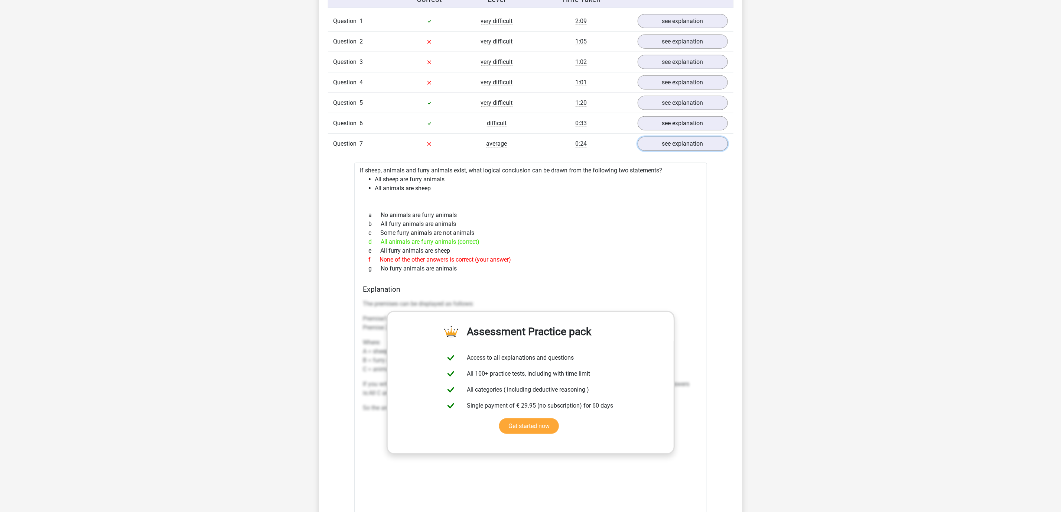
scroll to position [670, 0]
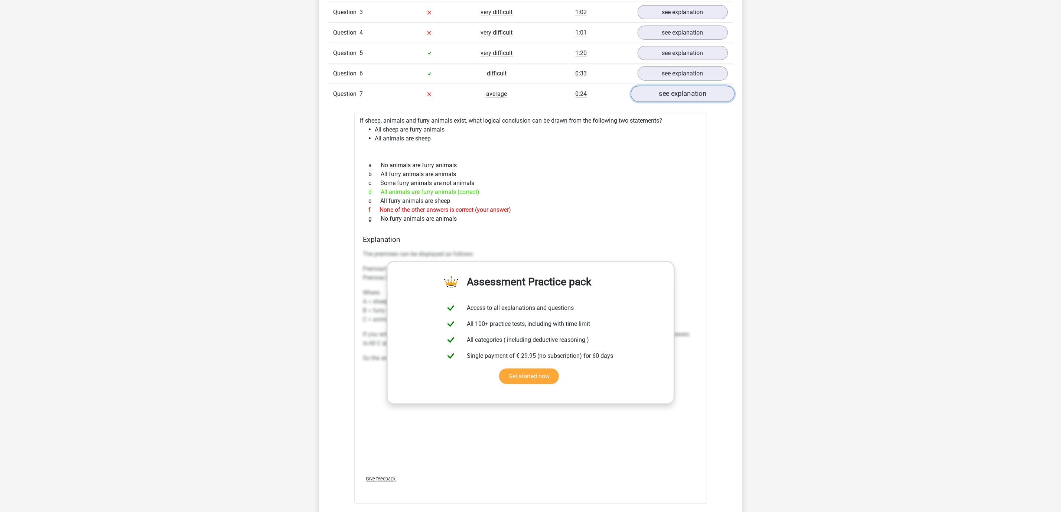
click at [707, 100] on link "see explanation" at bounding box center [683, 94] width 104 height 16
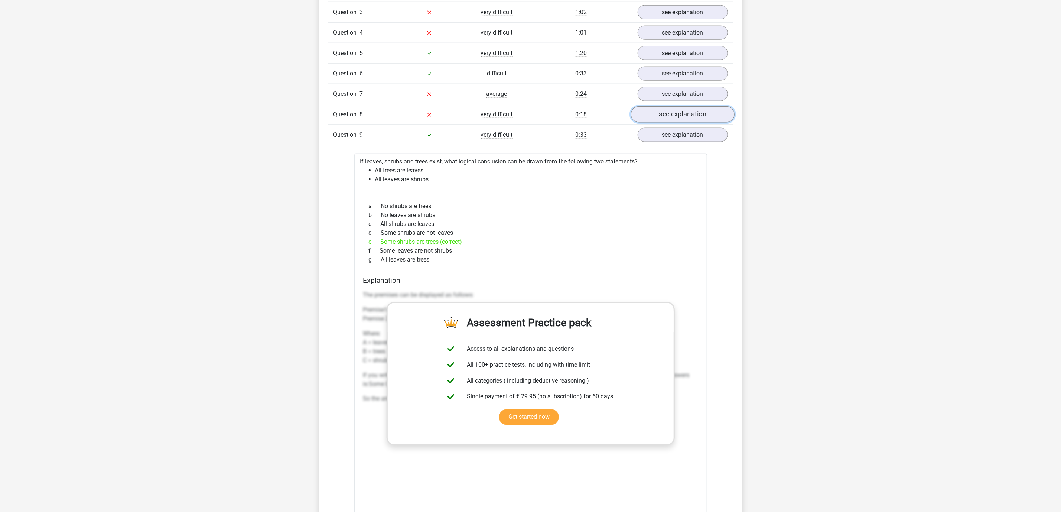
click at [685, 118] on link "see explanation" at bounding box center [683, 114] width 104 height 16
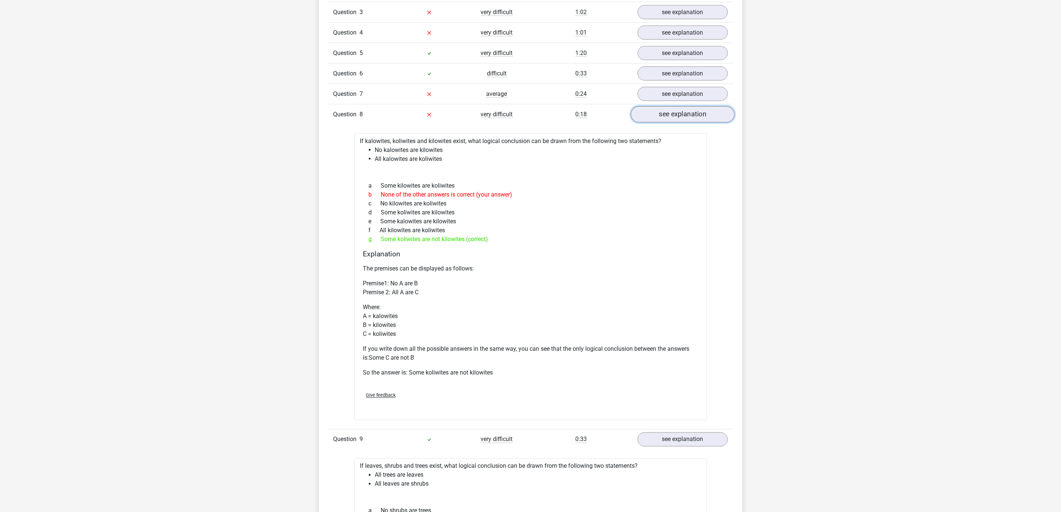
click at [683, 120] on link "see explanation" at bounding box center [683, 114] width 104 height 16
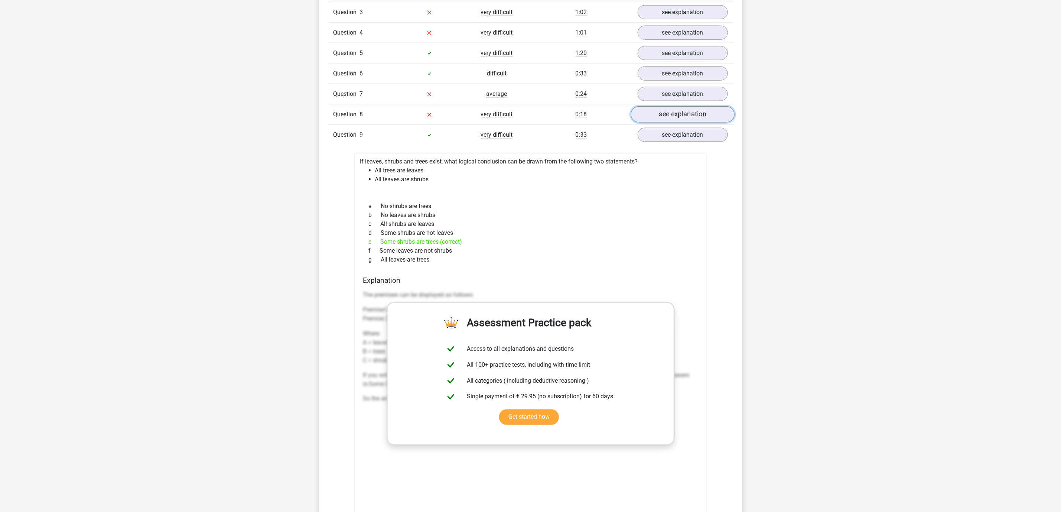
click at [683, 120] on link "see explanation" at bounding box center [683, 114] width 104 height 16
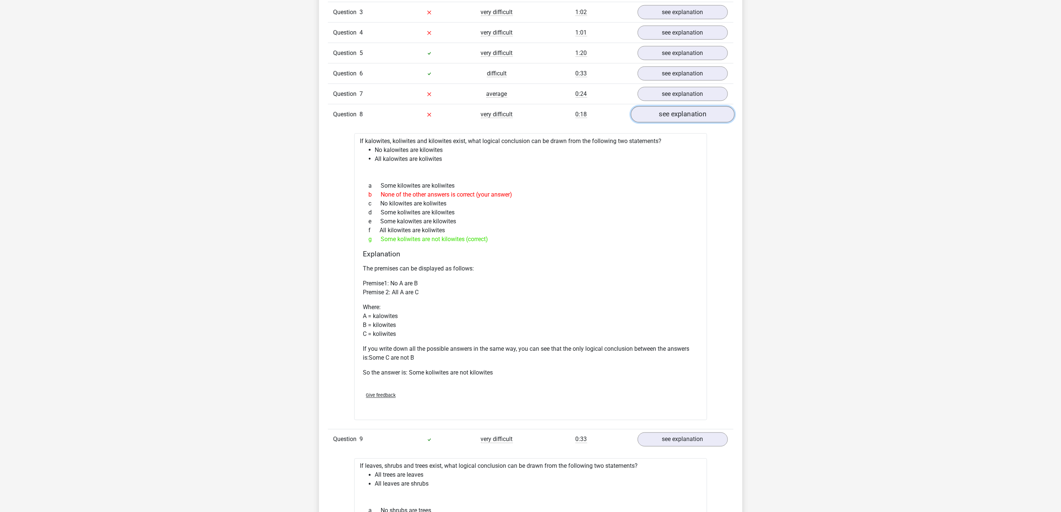
click at [683, 120] on link "see explanation" at bounding box center [683, 114] width 104 height 16
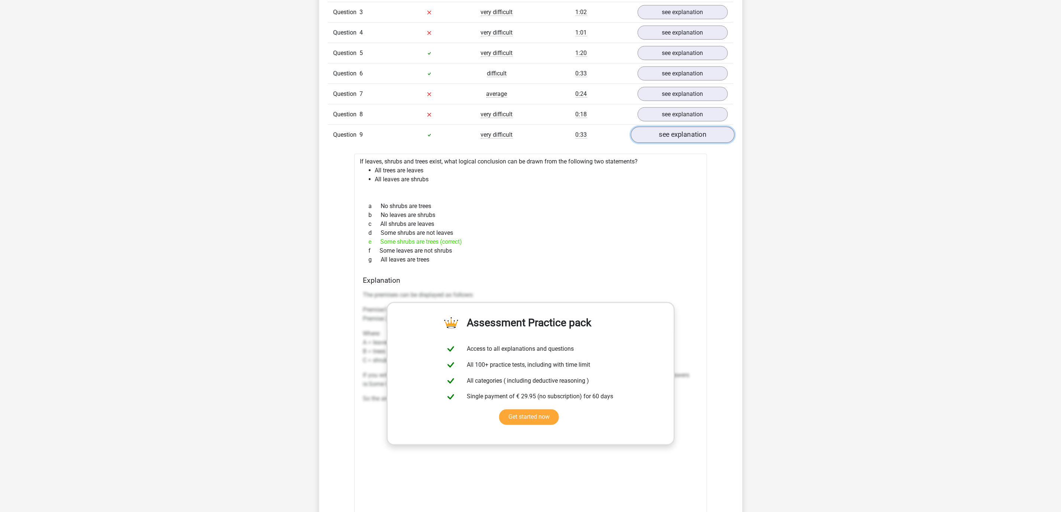
click at [672, 143] on link "see explanation" at bounding box center [683, 135] width 104 height 16
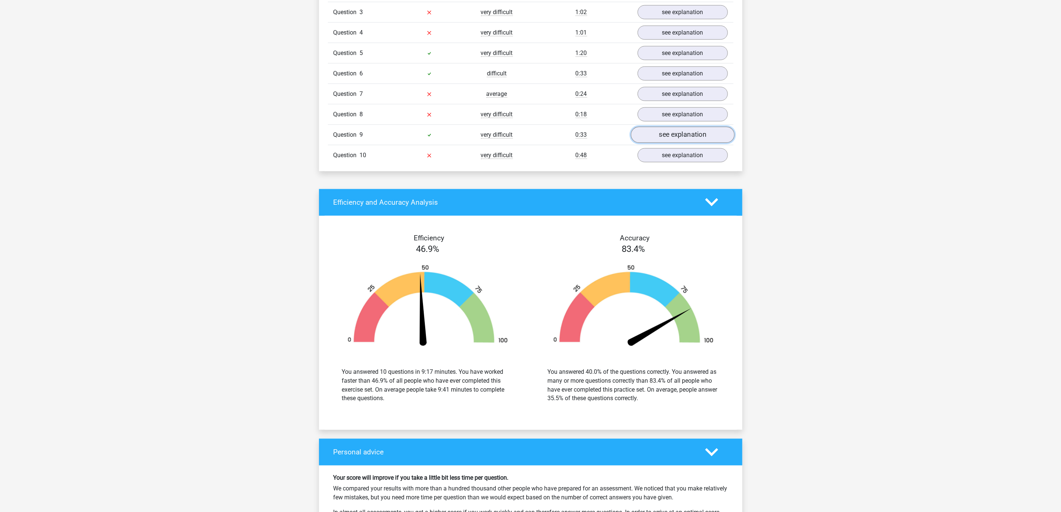
click at [672, 143] on link "see explanation" at bounding box center [683, 135] width 104 height 16
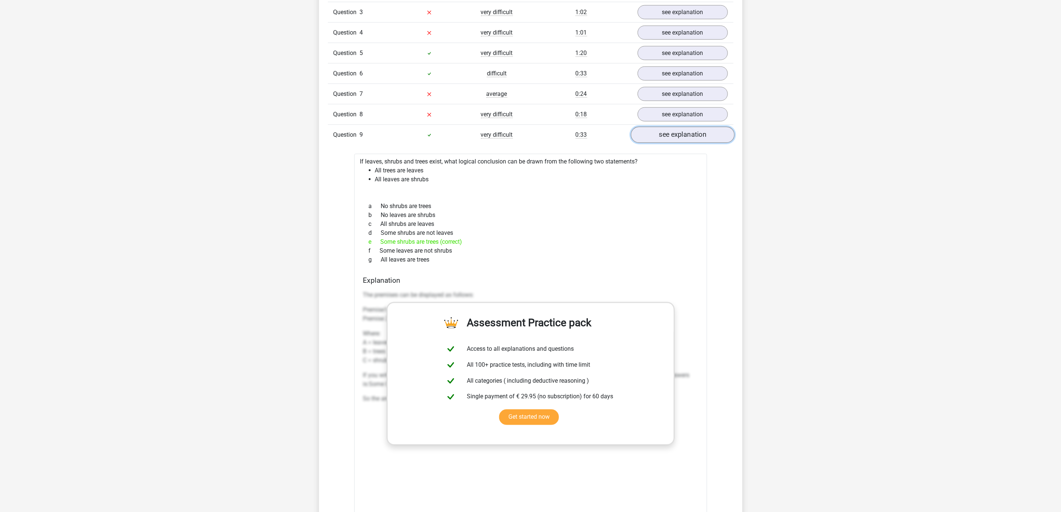
click at [672, 143] on link "see explanation" at bounding box center [683, 135] width 104 height 16
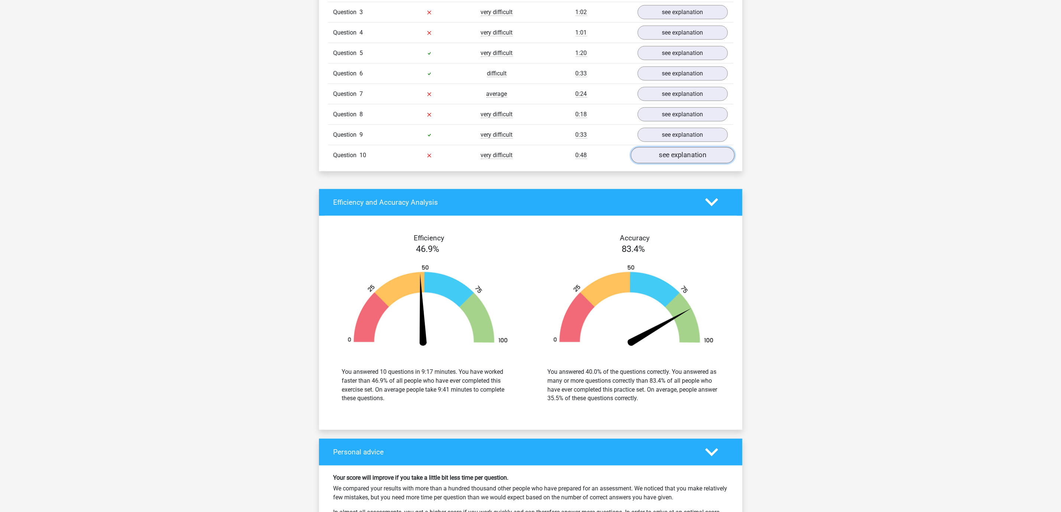
click at [659, 157] on link "see explanation" at bounding box center [683, 155] width 104 height 16
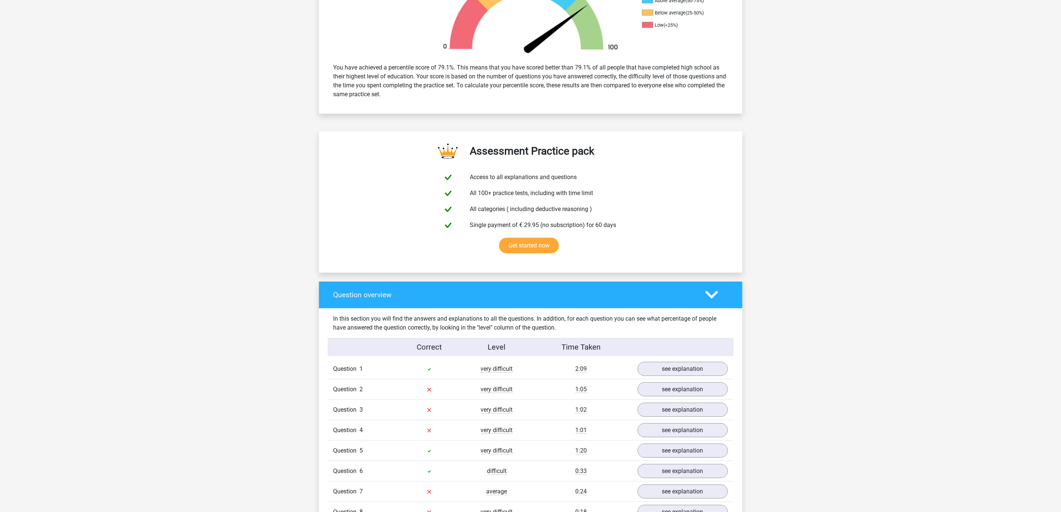
scroll to position [0, 0]
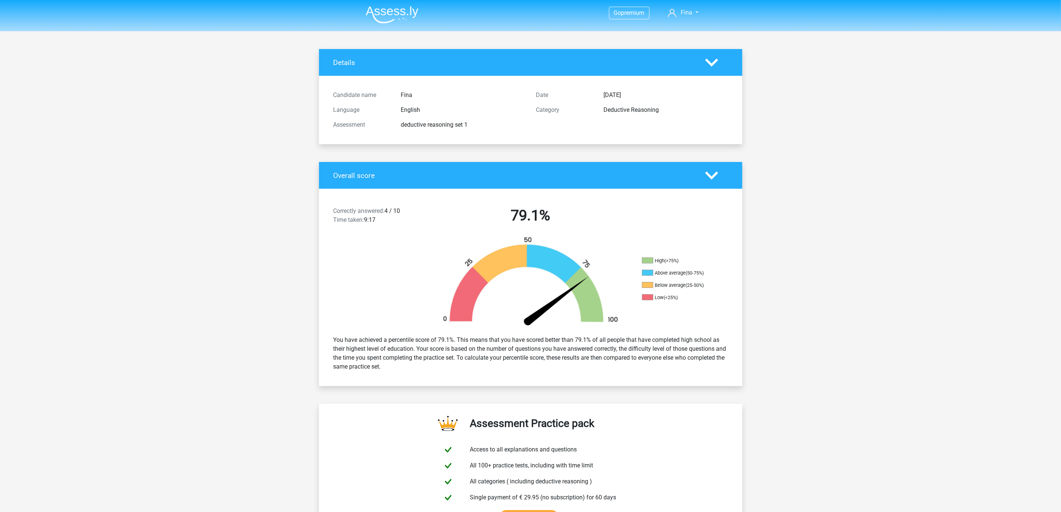
click at [707, 54] on div "Details" at bounding box center [531, 62] width 424 height 27
click at [707, 61] on icon at bounding box center [712, 62] width 13 height 13
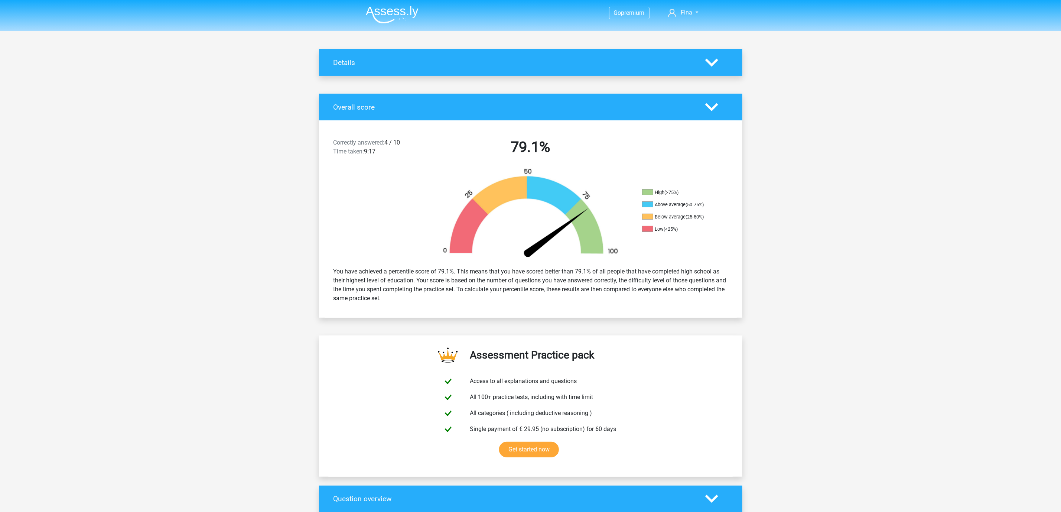
click at [707, 61] on icon at bounding box center [712, 62] width 13 height 13
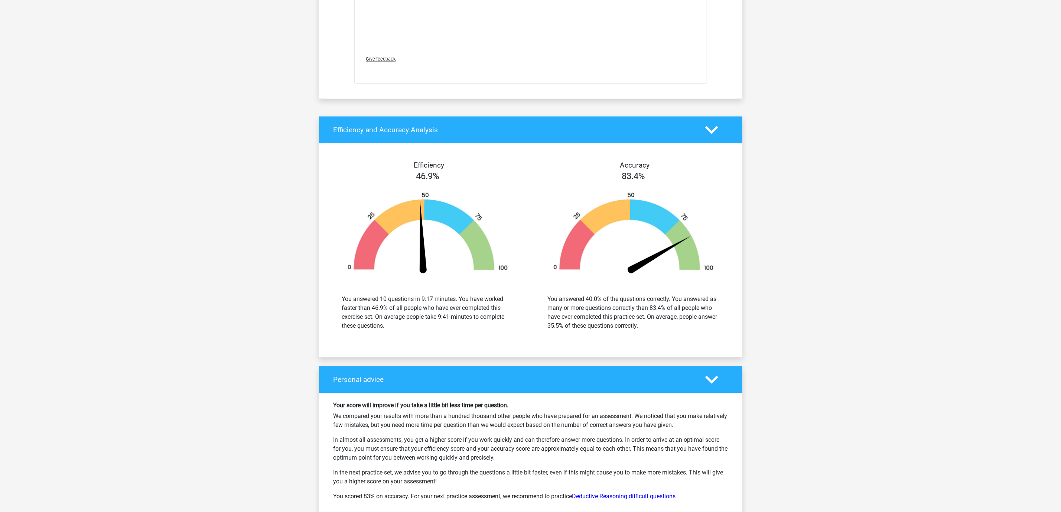
scroll to position [1342, 0]
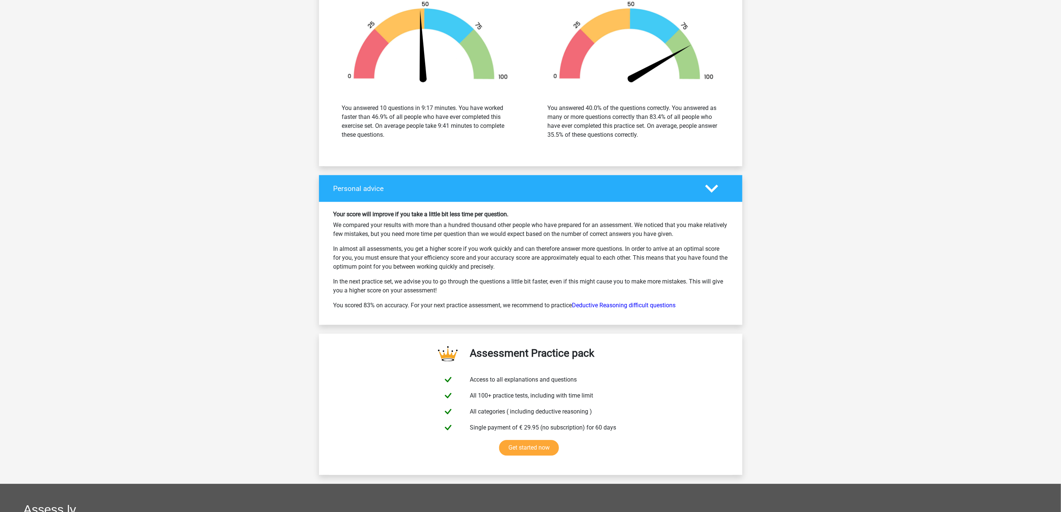
drag, startPoint x: 1060, startPoint y: 402, endPoint x: 1069, endPoint y: 271, distance: 131.5
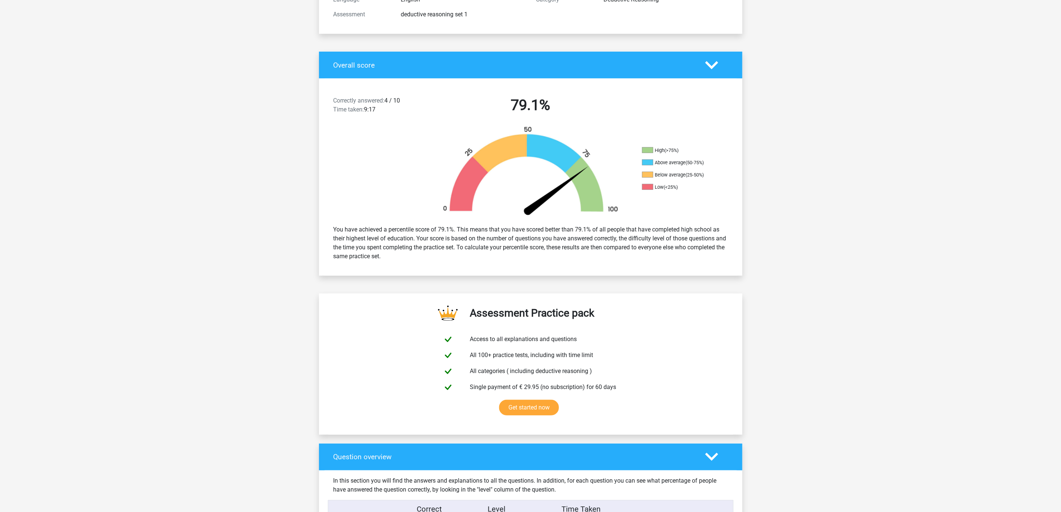
scroll to position [0, 0]
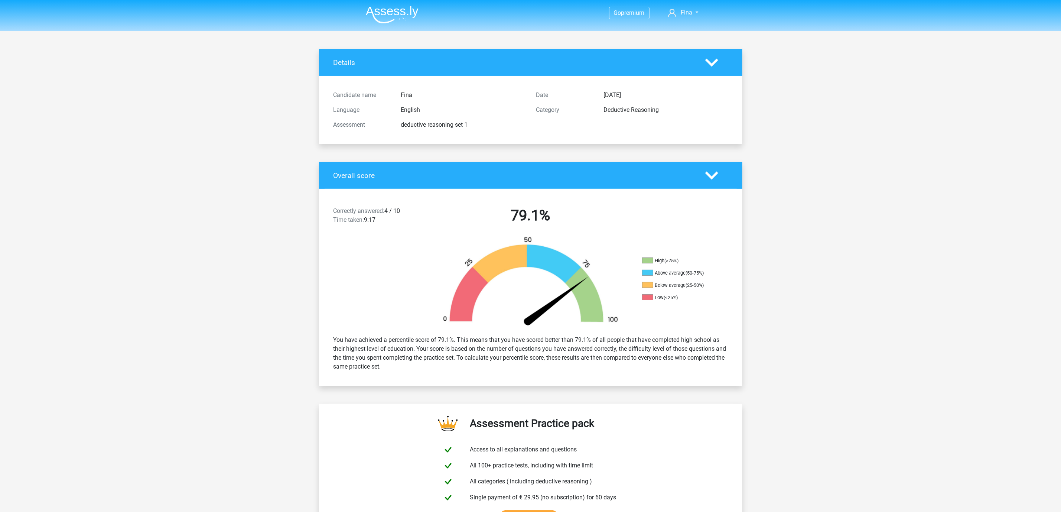
click at [687, 7] on nav "Go premium Fina nanaridesune@gmail.com" at bounding box center [531, 13] width 342 height 24
click at [691, 12] on span "Fina" at bounding box center [687, 12] width 12 height 7
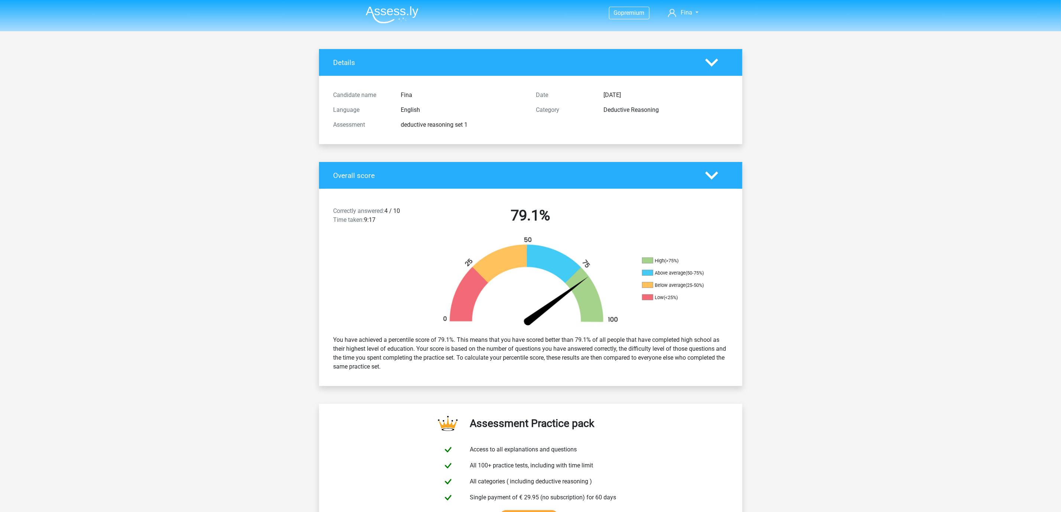
click at [391, 5] on li at bounding box center [389, 13] width 59 height 20
click at [387, 13] on img at bounding box center [392, 14] width 53 height 17
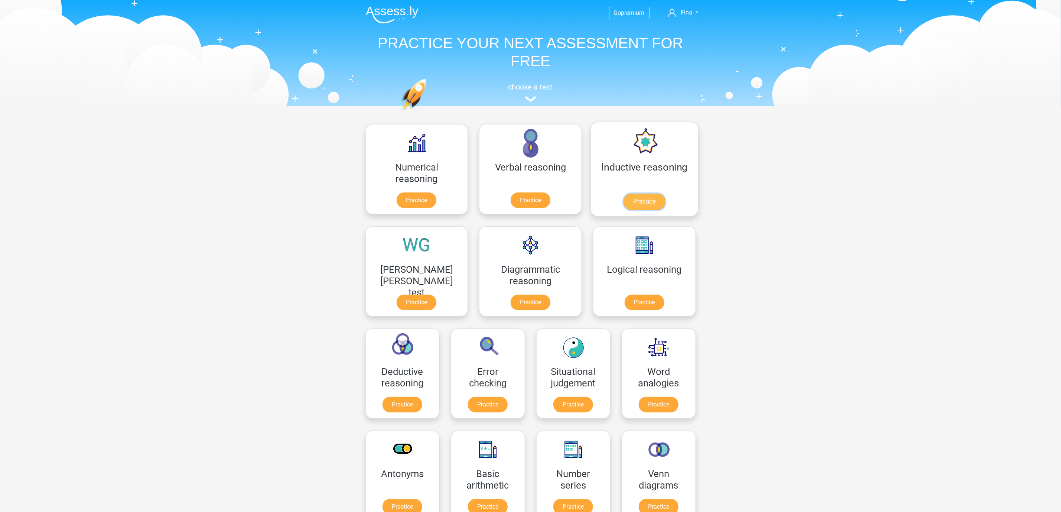
click at [624, 202] on link "Practice" at bounding box center [645, 202] width 42 height 16
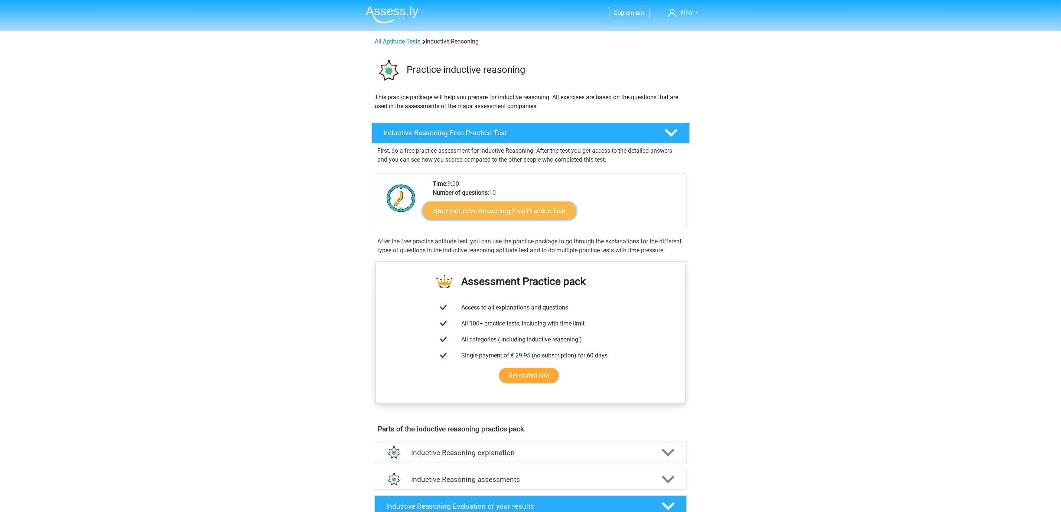
click at [502, 207] on link "Start Inductive Reasoning Free Practice Test" at bounding box center [500, 211] width 154 height 18
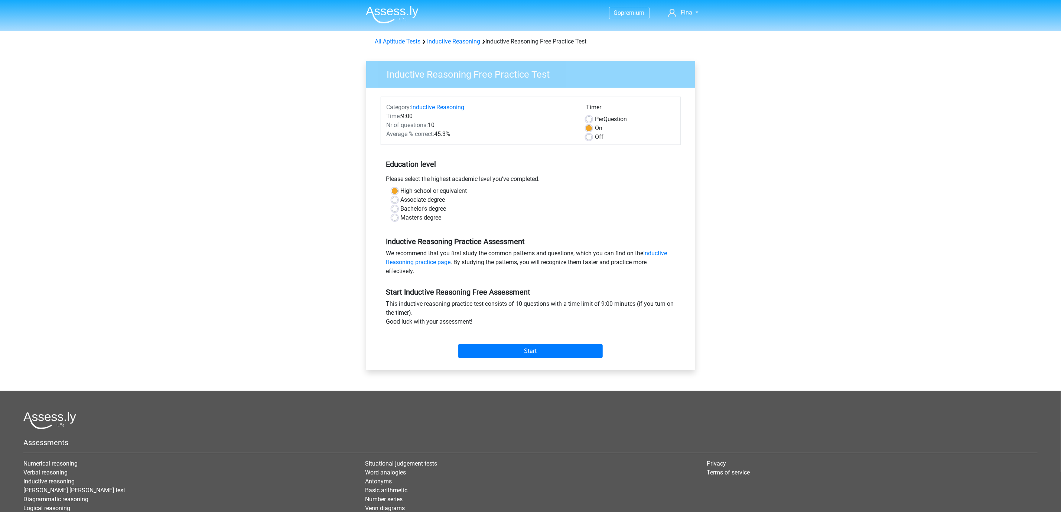
click at [401, 202] on label "Associate degree" at bounding box center [423, 199] width 45 height 9
click at [393, 202] on input "Associate degree" at bounding box center [395, 198] width 6 height 7
radio input "true"
click at [390, 218] on div "High school or equivalent Associate degree Bachelor's degree Master's degree" at bounding box center [530, 205] width 289 height 36
click at [392, 219] on div "High school or equivalent Associate degree Bachelor's degree Master's degree" at bounding box center [530, 205] width 289 height 36
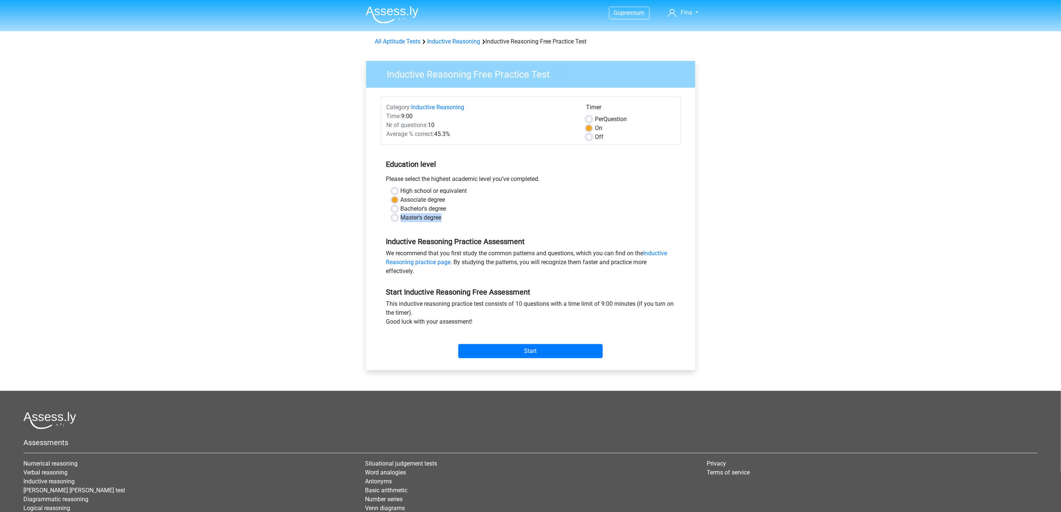
click at [401, 218] on label "Master's degree" at bounding box center [421, 217] width 41 height 9
click at [393, 218] on input "Master's degree" at bounding box center [395, 216] width 6 height 7
radio input "true"
click at [595, 136] on label "Off" at bounding box center [599, 137] width 9 height 9
click at [590, 136] on input "Off" at bounding box center [589, 136] width 6 height 7
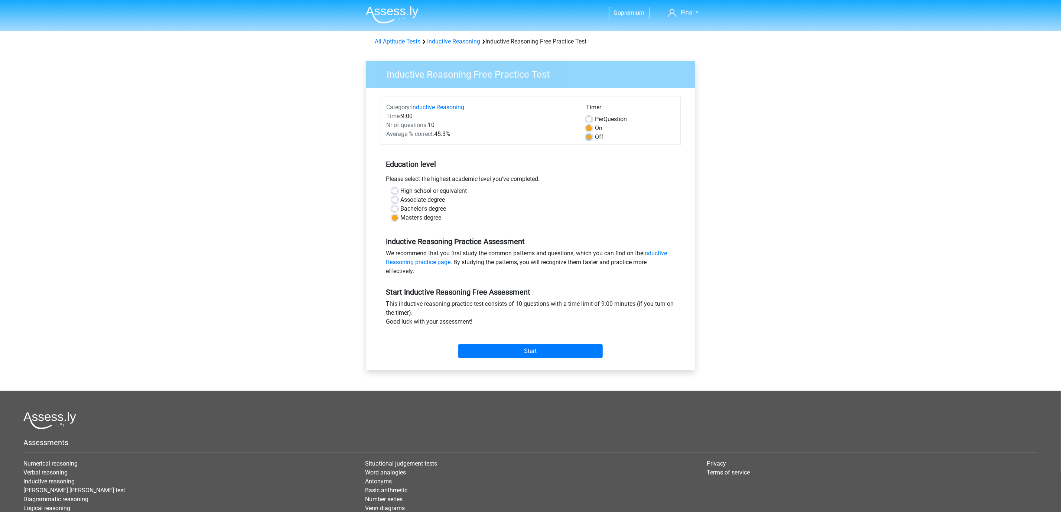
radio input "true"
click at [566, 357] on input "Start" at bounding box center [530, 351] width 145 height 14
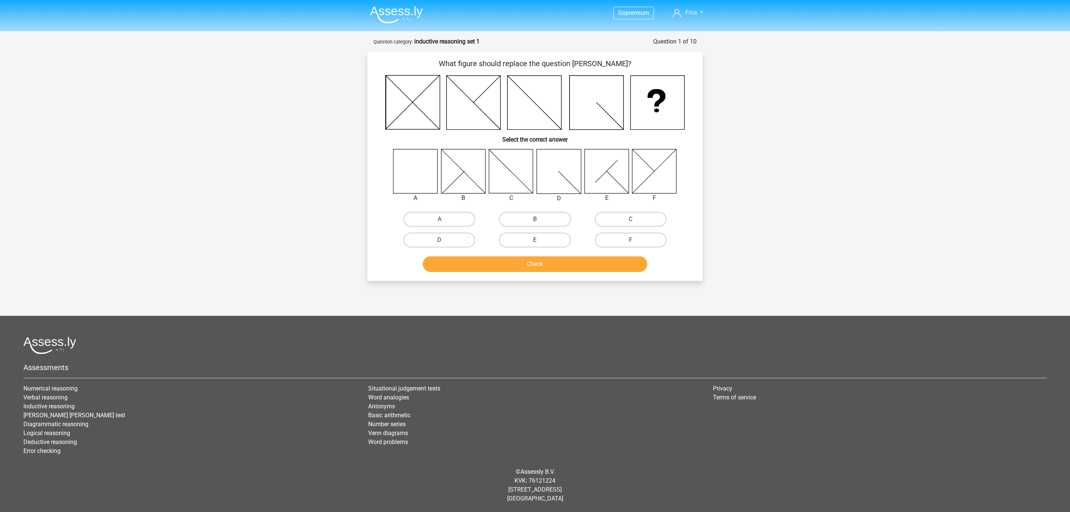
click at [412, 173] on icon at bounding box center [415, 171] width 44 height 44
click at [450, 217] on label "A" at bounding box center [439, 219] width 72 height 15
click at [444, 219] on input "A" at bounding box center [442, 221] width 5 height 5
radio input "true"
click at [545, 267] on button "Check" at bounding box center [535, 264] width 225 height 16
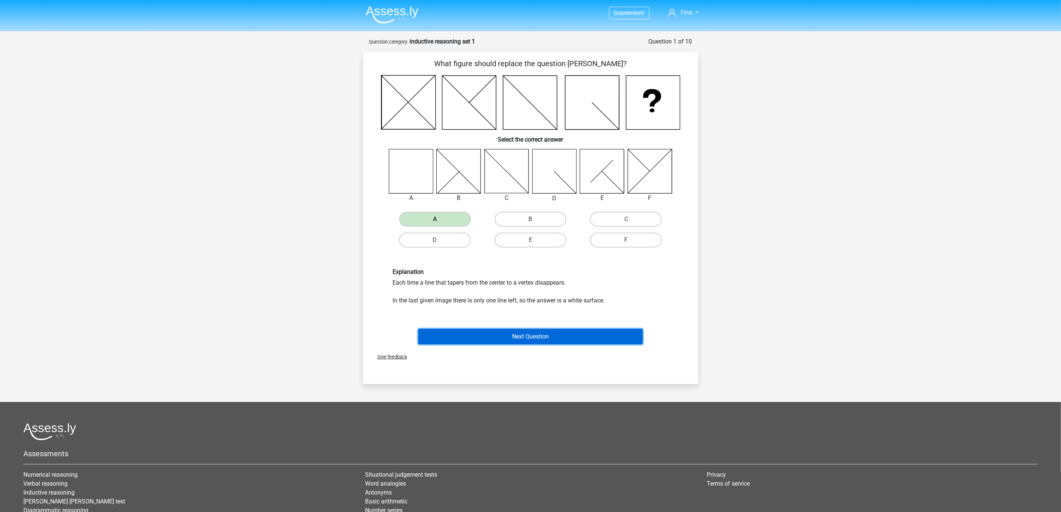
click at [567, 332] on button "Next Question" at bounding box center [530, 337] width 225 height 16
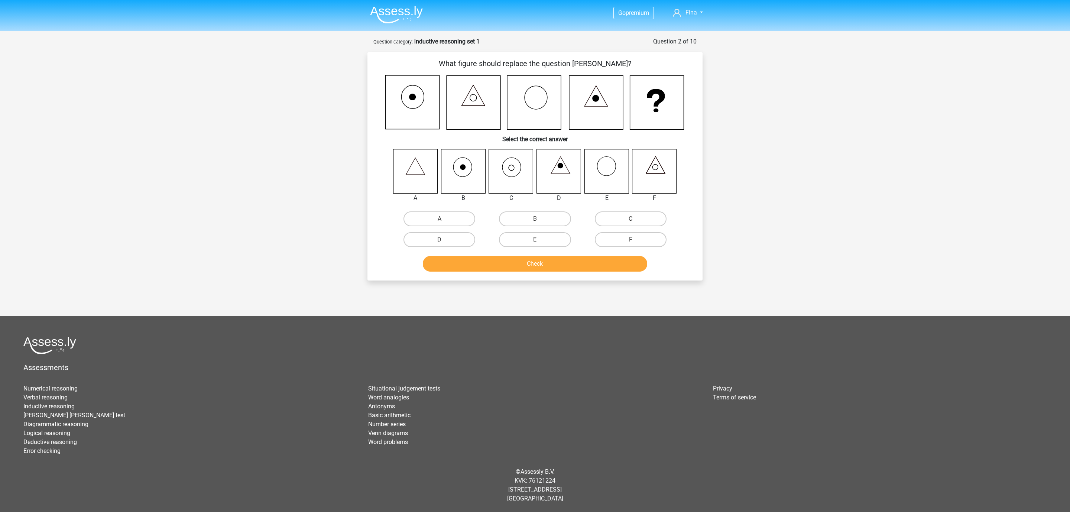
click at [506, 177] on icon at bounding box center [511, 171] width 44 height 44
click at [610, 217] on label "C" at bounding box center [631, 218] width 72 height 15
click at [630, 219] on input "C" at bounding box center [632, 221] width 5 height 5
radio input "true"
click at [562, 271] on div "Check" at bounding box center [535, 265] width 287 height 19
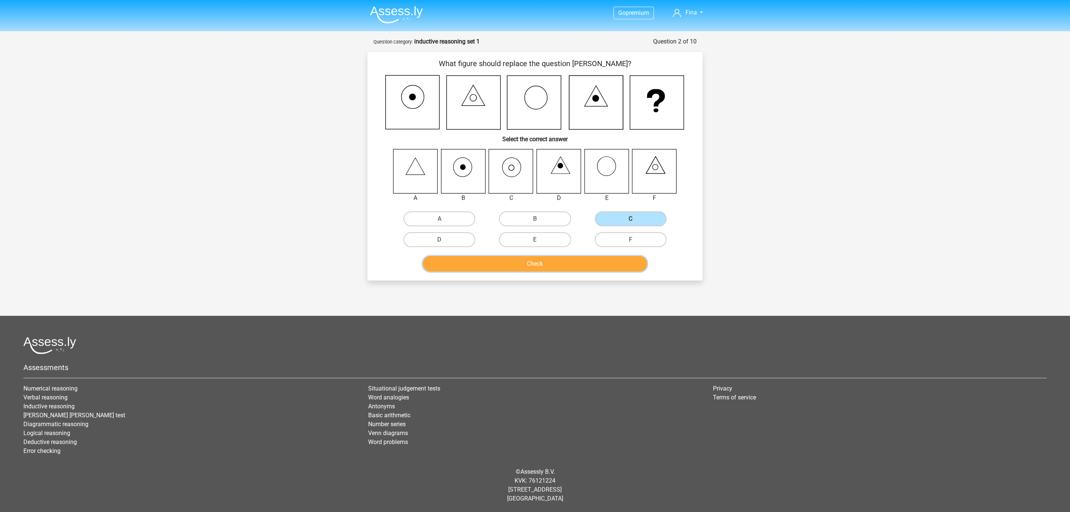
click at [565, 267] on button "Check" at bounding box center [535, 264] width 225 height 16
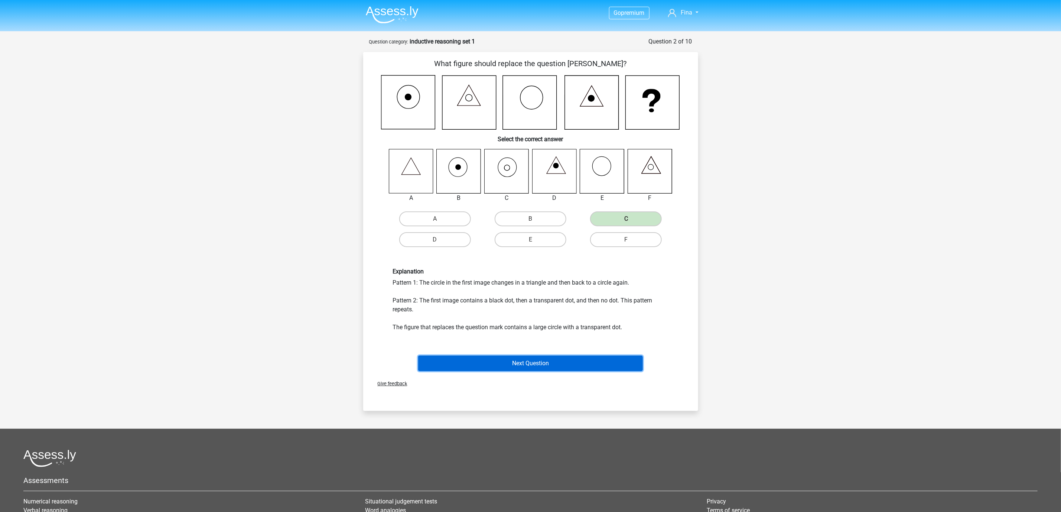
click at [601, 360] on button "Next Question" at bounding box center [530, 364] width 225 height 16
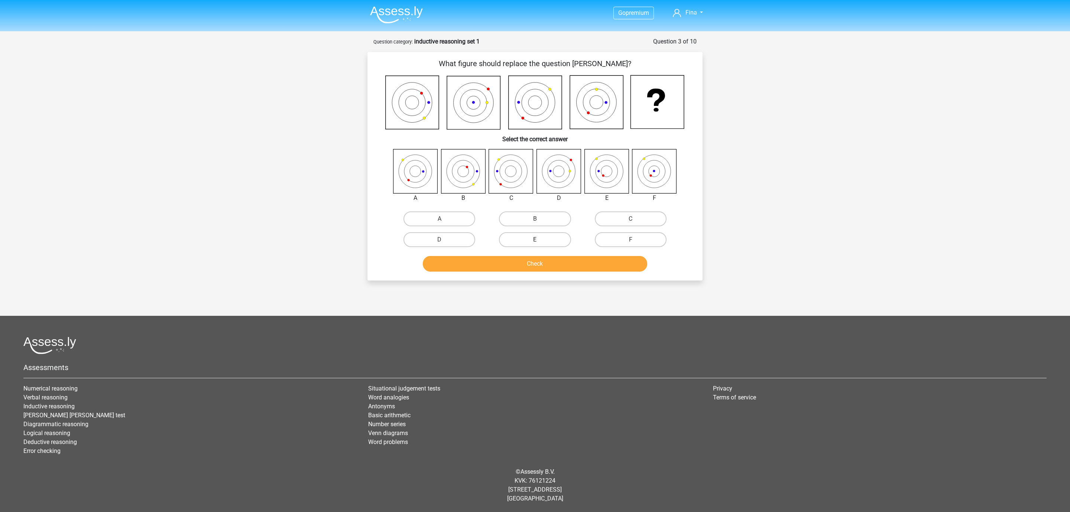
click at [547, 242] on label "E" at bounding box center [535, 239] width 72 height 15
click at [540, 242] on input "E" at bounding box center [537, 242] width 5 height 5
radio input "true"
click at [552, 259] on button "Check" at bounding box center [535, 264] width 225 height 16
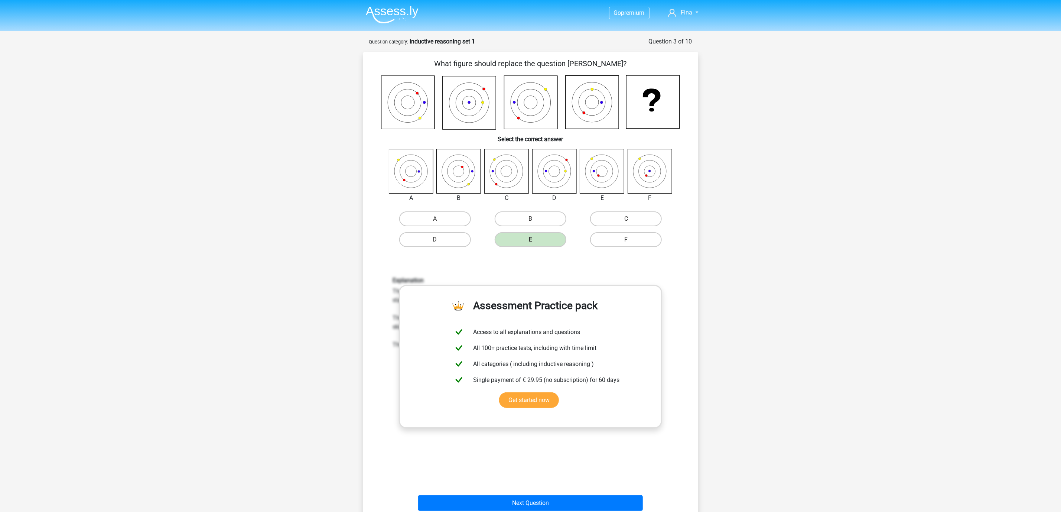
scroll to position [154, 0]
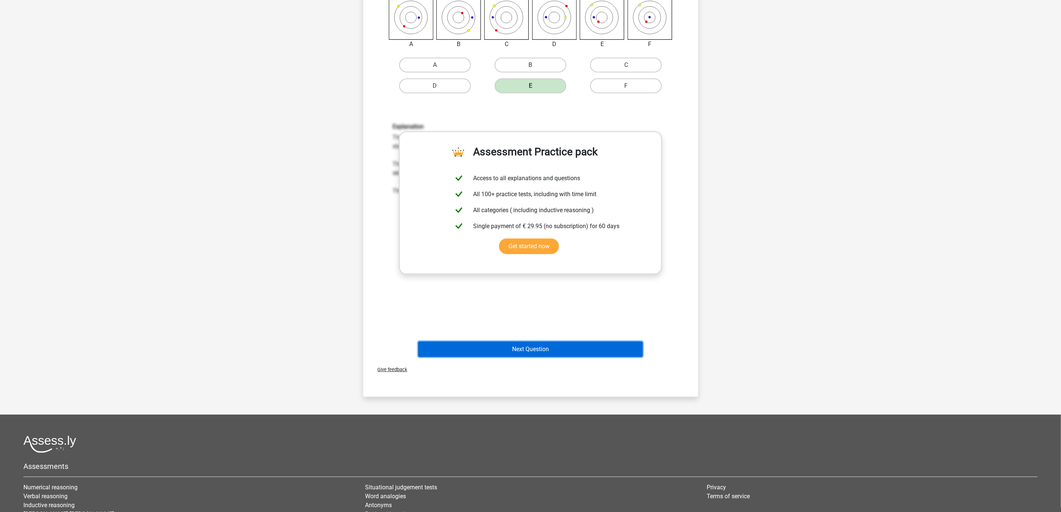
click at [552, 349] on button "Next Question" at bounding box center [530, 349] width 225 height 16
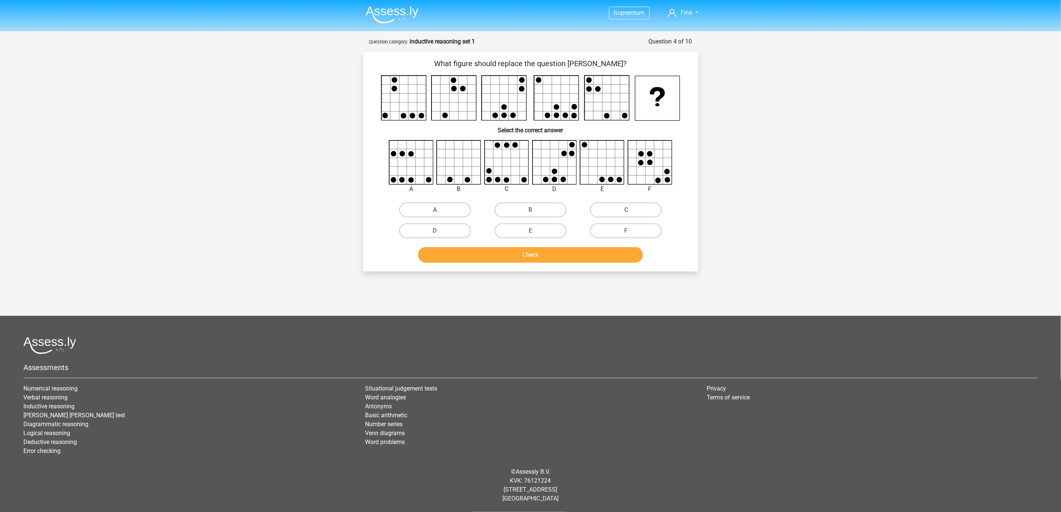
scroll to position [0, 0]
click at [534, 229] on label "E" at bounding box center [535, 230] width 72 height 15
click at [535, 231] on input "E" at bounding box center [537, 233] width 5 height 5
radio input "true"
click at [545, 255] on button "Check" at bounding box center [535, 255] width 225 height 16
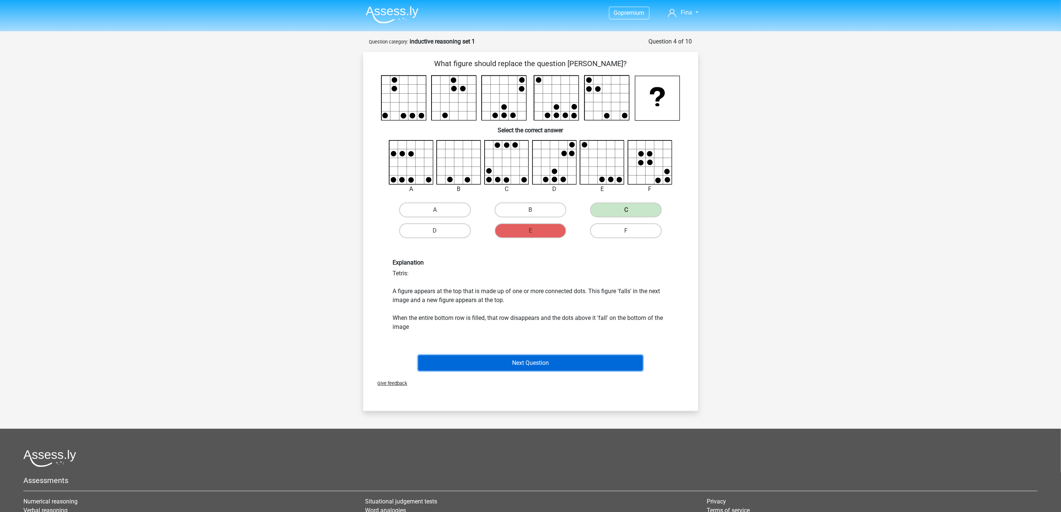
click at [581, 363] on button "Next Question" at bounding box center [530, 363] width 225 height 16
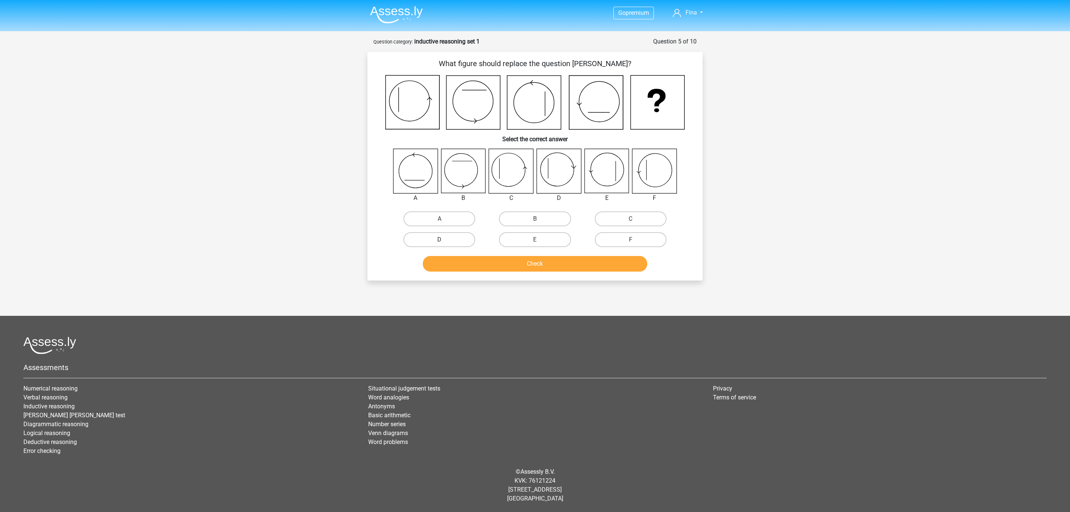
click at [446, 240] on label "D" at bounding box center [439, 239] width 72 height 15
click at [444, 240] on input "D" at bounding box center [442, 242] width 5 height 5
radio input "true"
click at [634, 223] on input "C" at bounding box center [632, 221] width 5 height 5
radio input "true"
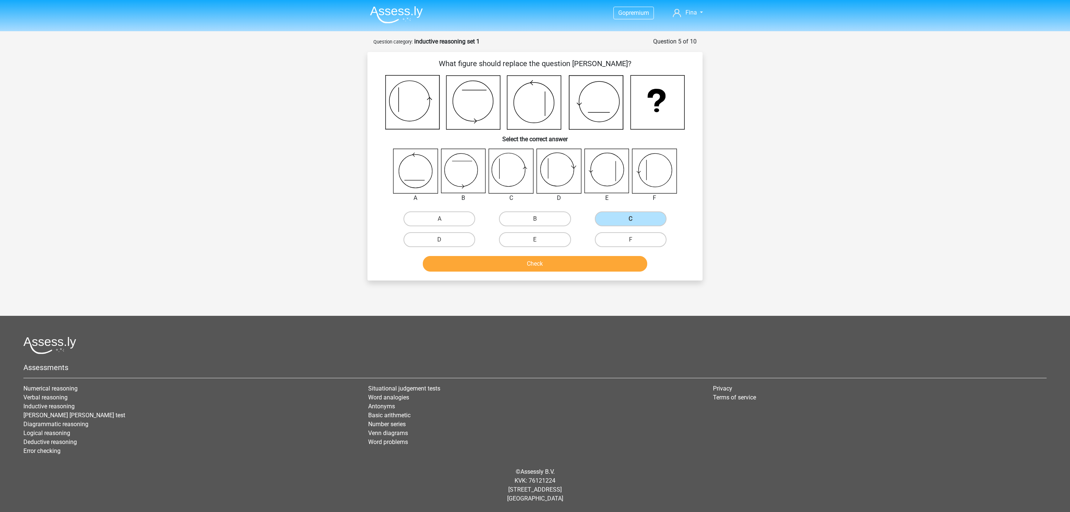
click at [634, 220] on input "C" at bounding box center [632, 221] width 5 height 5
click at [576, 263] on button "Check" at bounding box center [535, 264] width 225 height 16
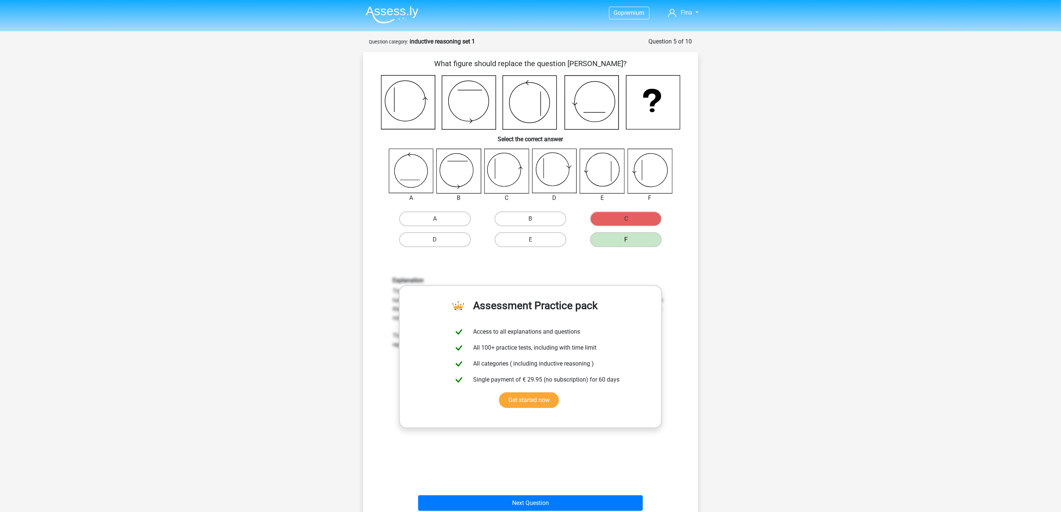
scroll to position [82, 0]
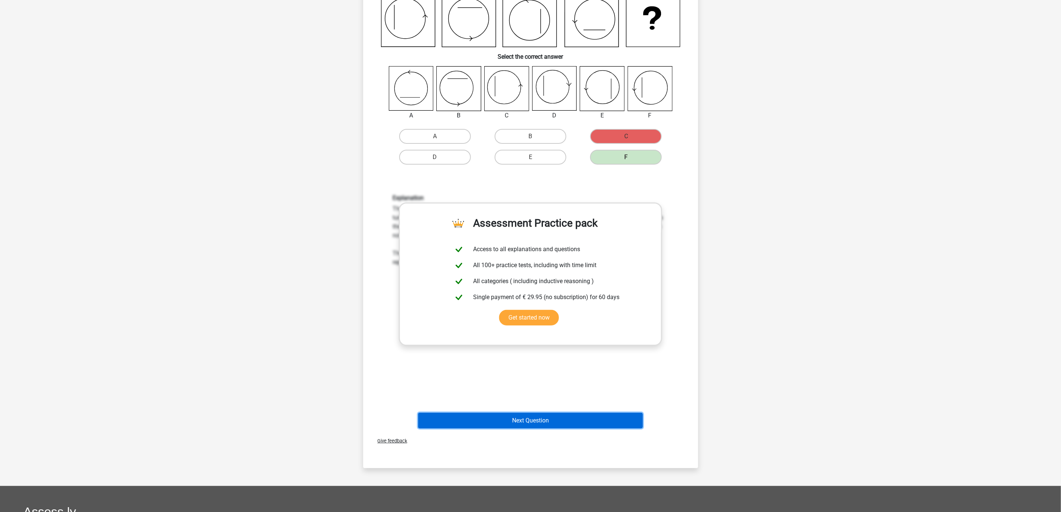
click at [513, 421] on button "Next Question" at bounding box center [530, 421] width 225 height 16
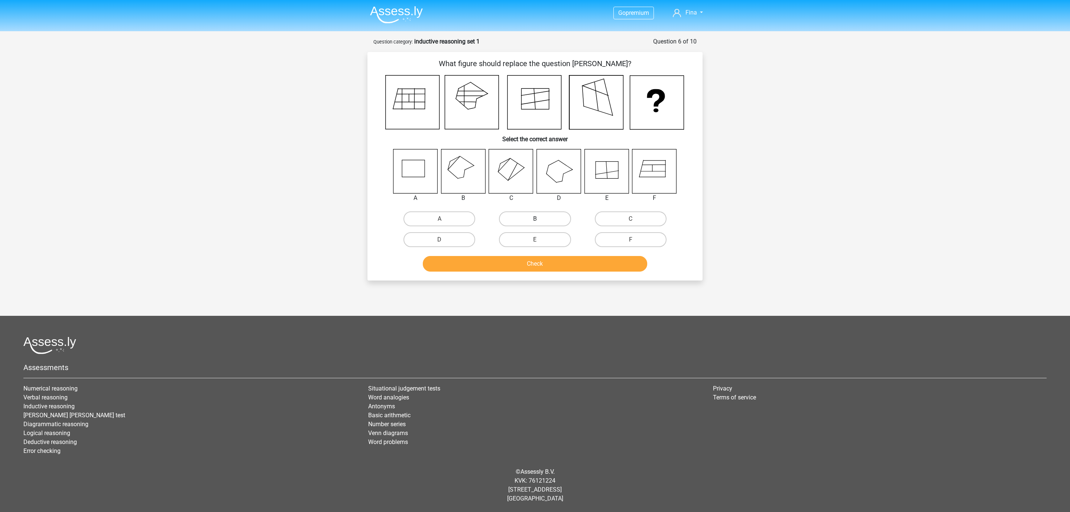
click at [534, 218] on label "B" at bounding box center [535, 218] width 72 height 15
click at [535, 219] on input "B" at bounding box center [537, 221] width 5 height 5
radio input "true"
click at [525, 258] on button "Check" at bounding box center [535, 264] width 225 height 16
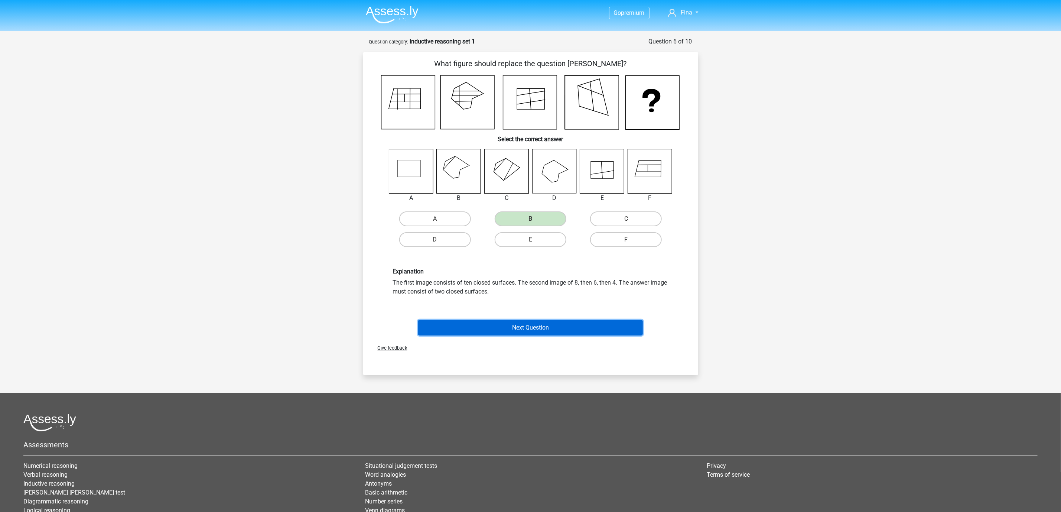
click at [545, 329] on button "Next Question" at bounding box center [530, 328] width 225 height 16
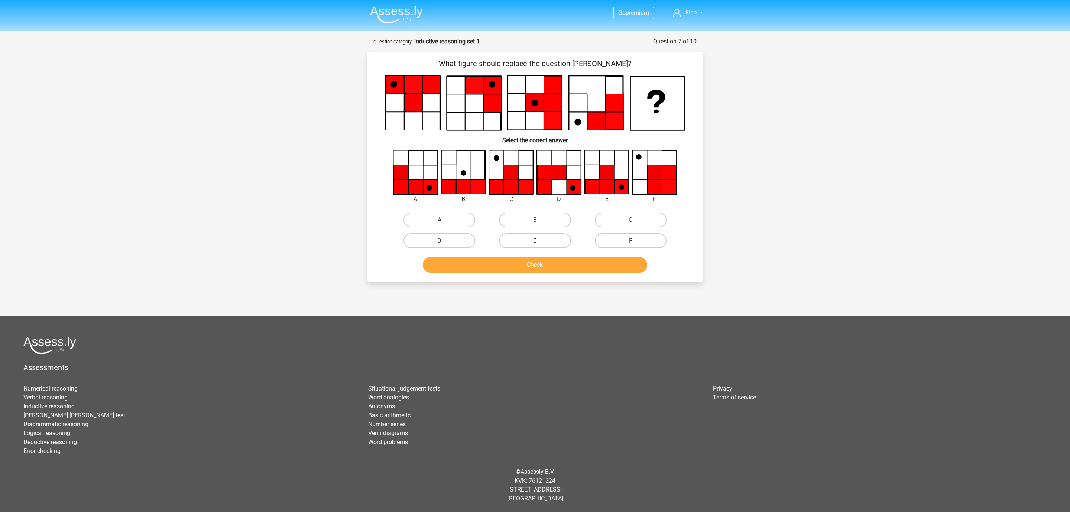
click at [623, 211] on div "C" at bounding box center [630, 220] width 95 height 21
click at [623, 221] on label "C" at bounding box center [631, 220] width 72 height 15
click at [630, 221] on input "C" at bounding box center [632, 222] width 5 height 5
radio input "true"
click at [541, 265] on button "Check" at bounding box center [535, 265] width 225 height 16
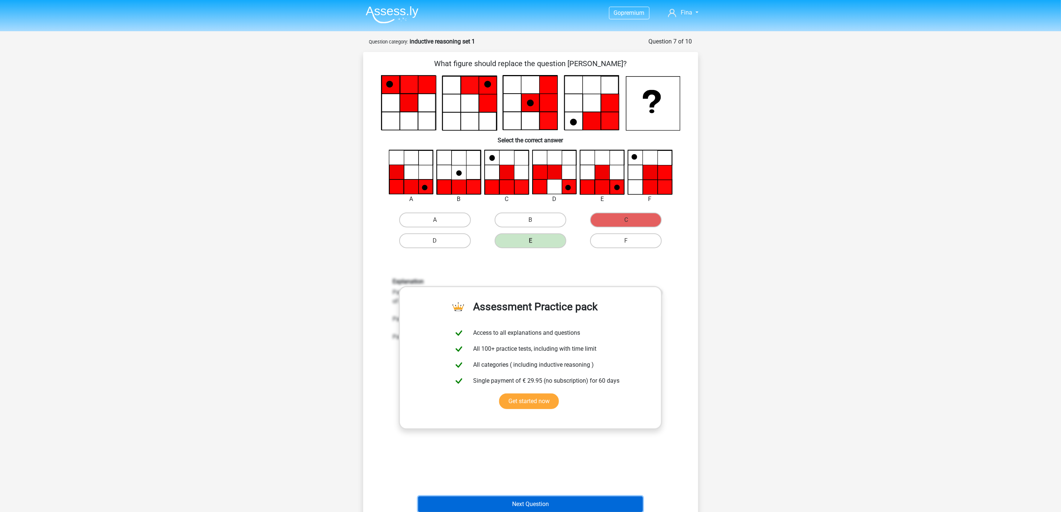
click at [565, 500] on button "Next Question" at bounding box center [530, 504] width 225 height 16
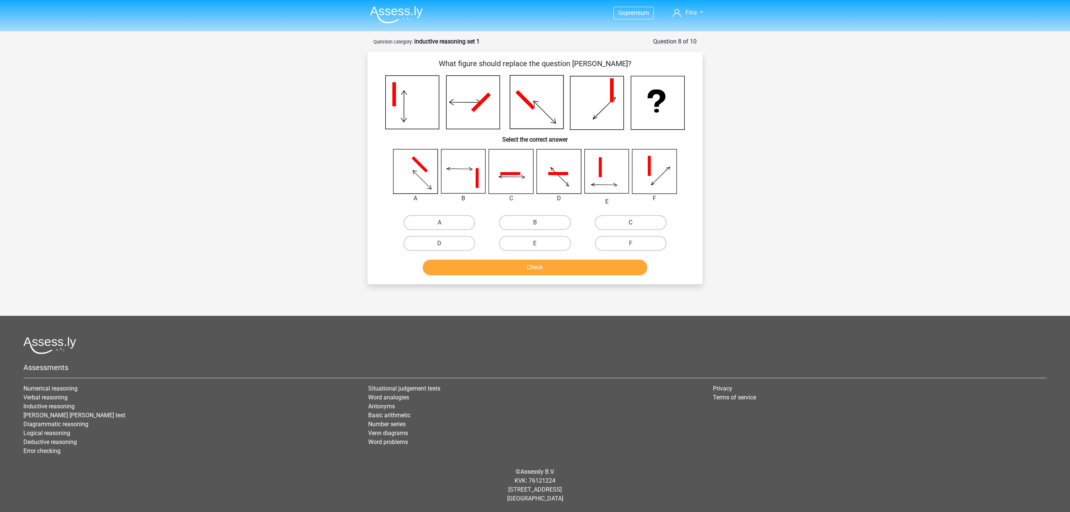
click at [617, 218] on label "C" at bounding box center [631, 222] width 72 height 15
click at [630, 223] on input "C" at bounding box center [632, 225] width 5 height 5
radio input "true"
click at [525, 268] on button "Check" at bounding box center [535, 268] width 225 height 16
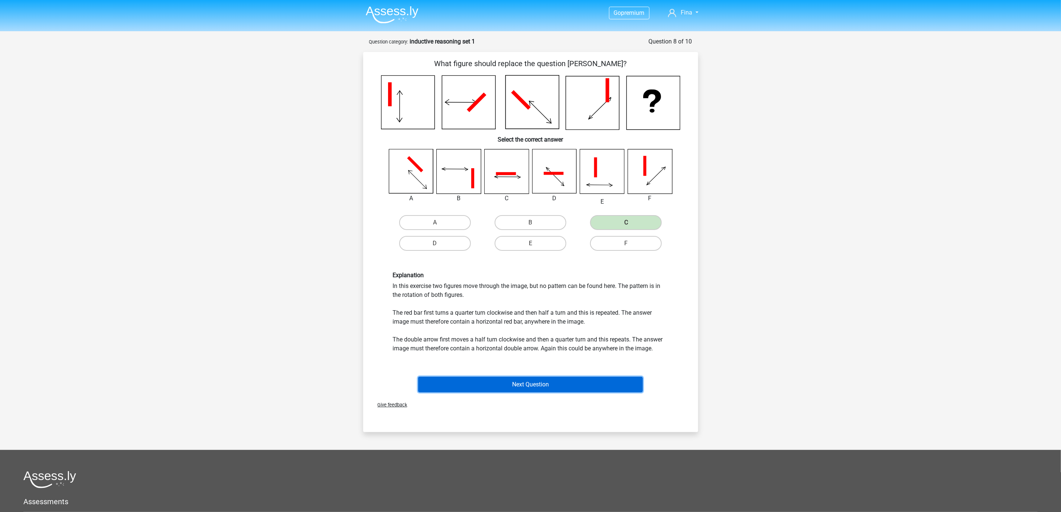
click at [599, 389] on button "Next Question" at bounding box center [530, 385] width 225 height 16
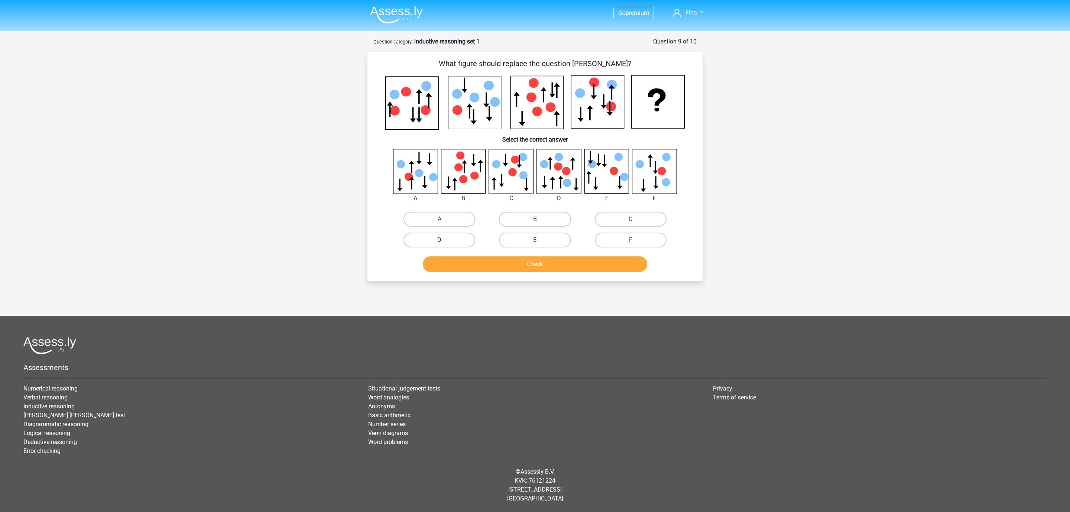
click at [444, 233] on label "D" at bounding box center [439, 240] width 72 height 15
click at [444, 240] on input "D" at bounding box center [442, 242] width 5 height 5
radio input "true"
click at [511, 263] on button "Check" at bounding box center [535, 264] width 225 height 16
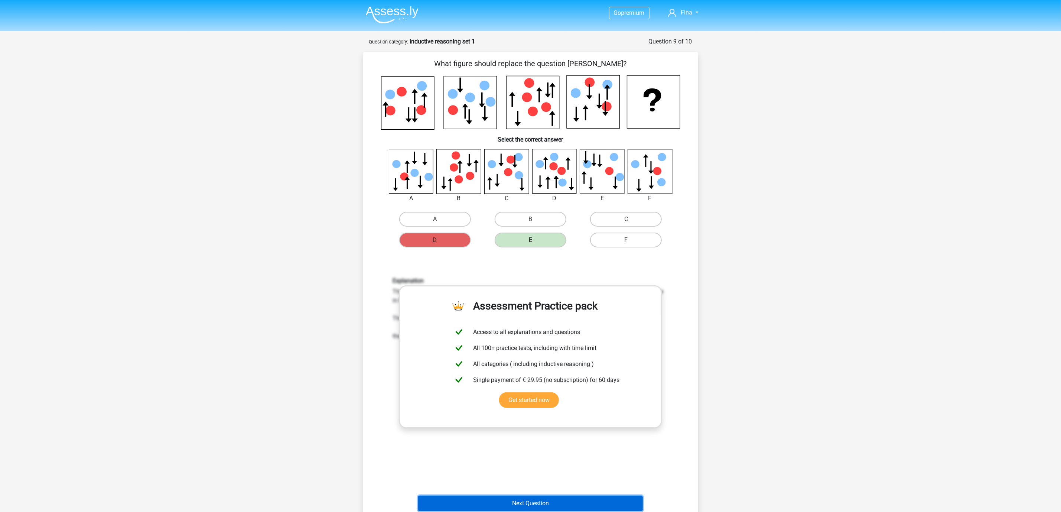
click at [560, 502] on button "Next Question" at bounding box center [530, 504] width 225 height 16
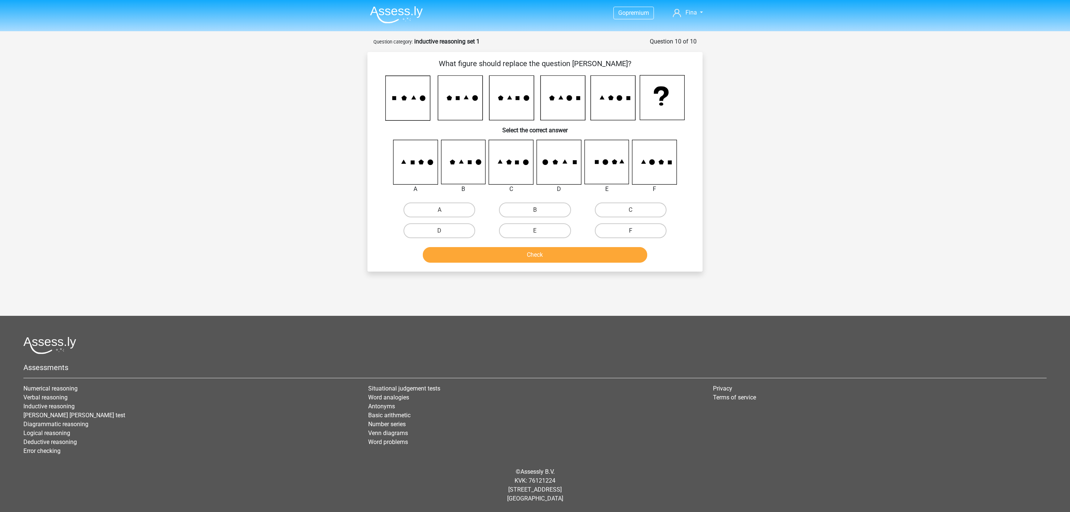
click at [628, 227] on label "F" at bounding box center [631, 230] width 72 height 15
click at [630, 231] on input "F" at bounding box center [632, 233] width 5 height 5
radio input "true"
click at [616, 260] on button "Check" at bounding box center [535, 255] width 225 height 16
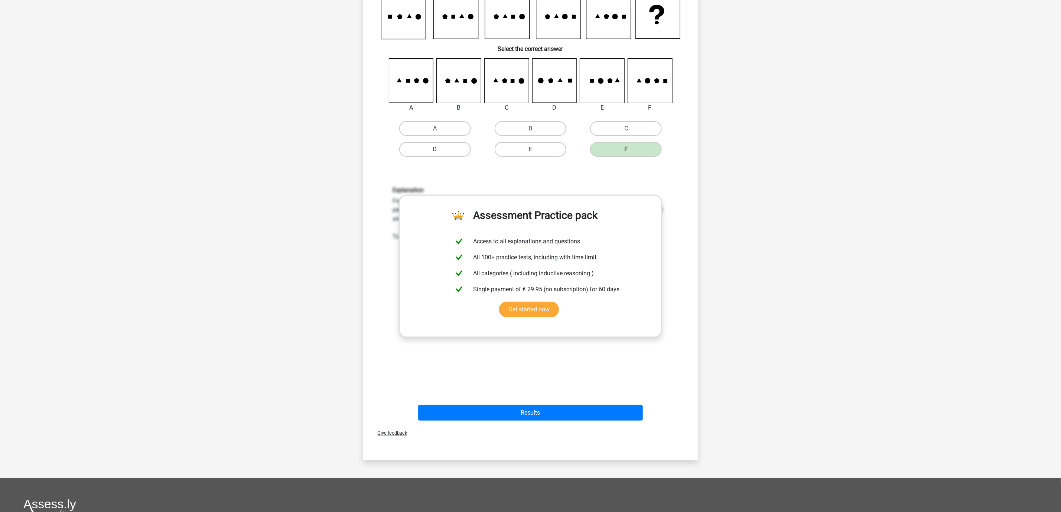
scroll to position [118, 0]
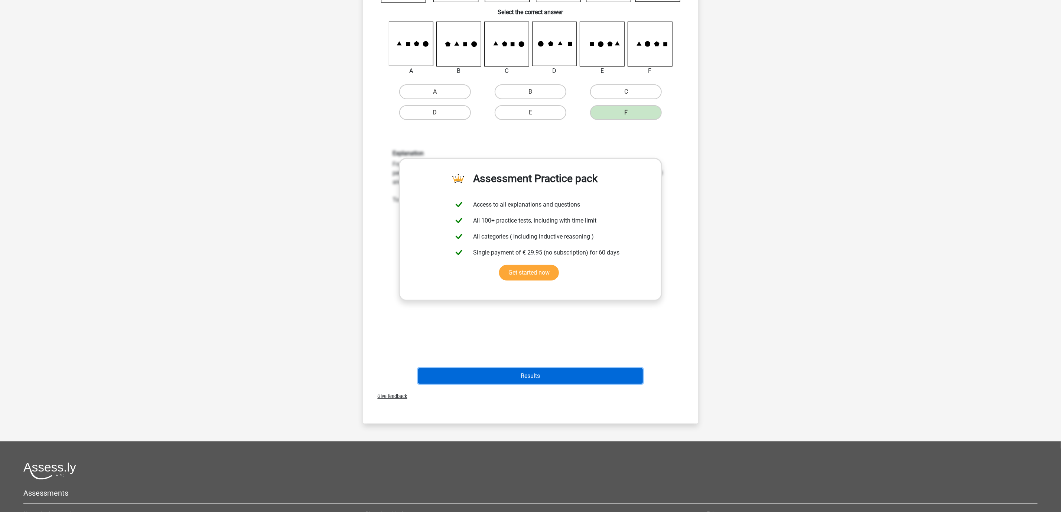
click at [584, 375] on button "Results" at bounding box center [530, 376] width 225 height 16
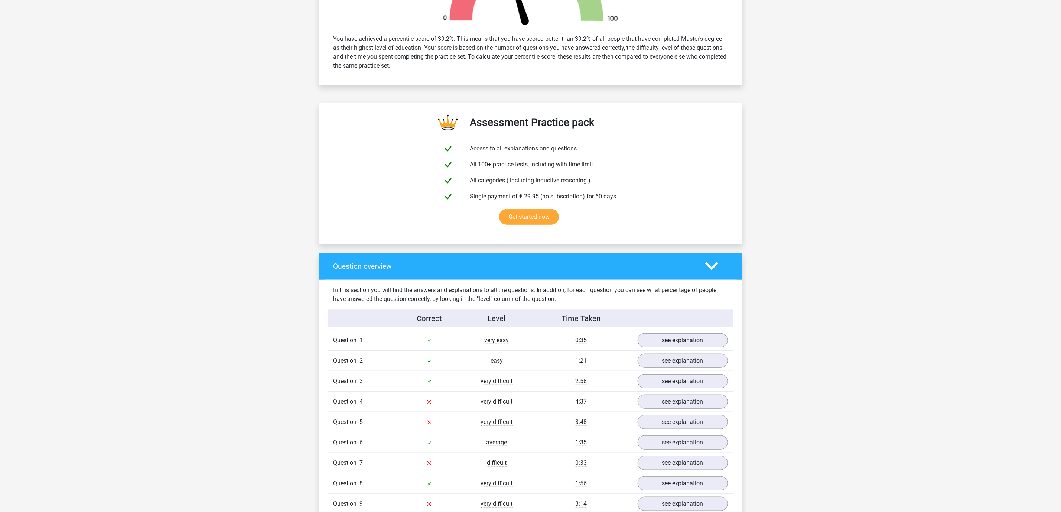
scroll to position [416, 0]
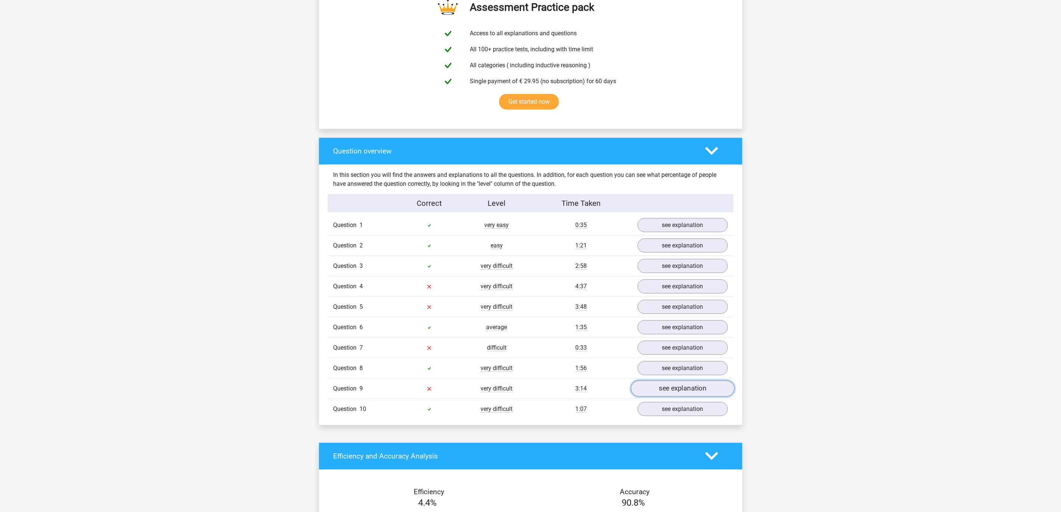
click at [672, 397] on link "see explanation" at bounding box center [683, 388] width 104 height 16
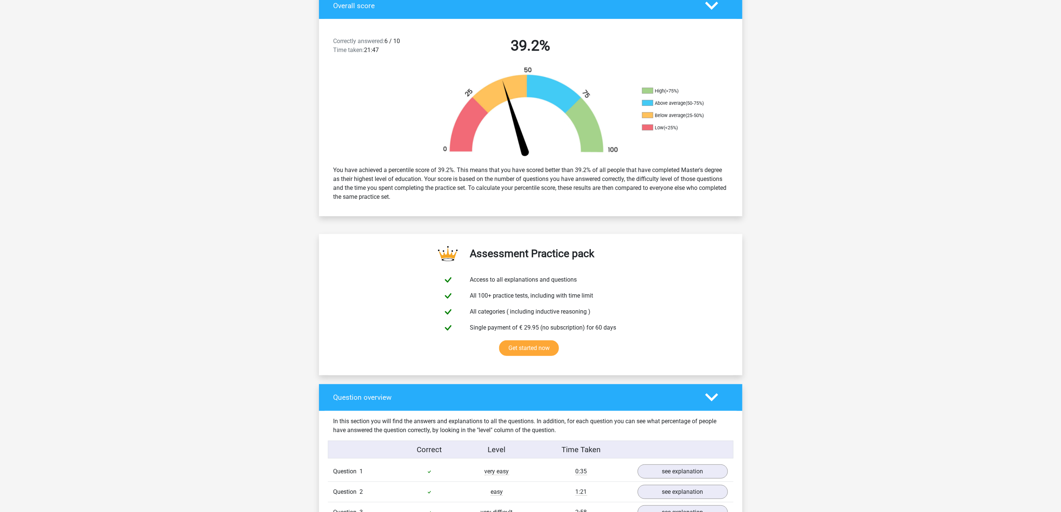
scroll to position [94, 0]
